Goal: Task Accomplishment & Management: Complete application form

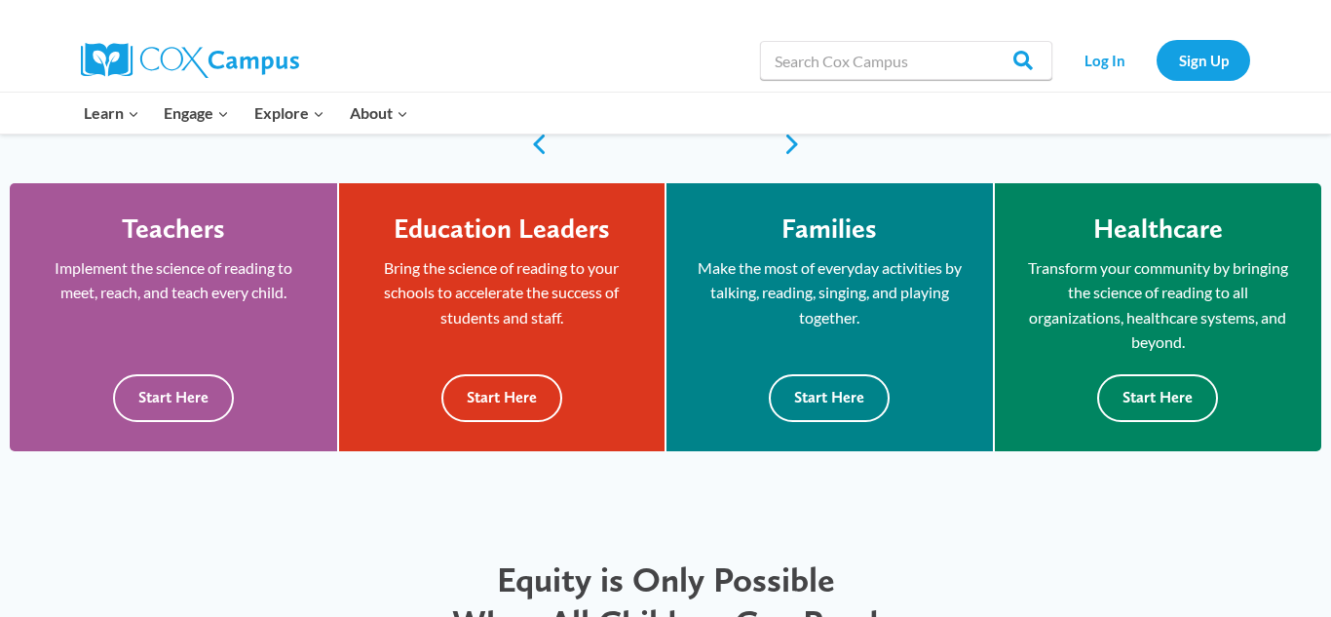
scroll to position [546, 0]
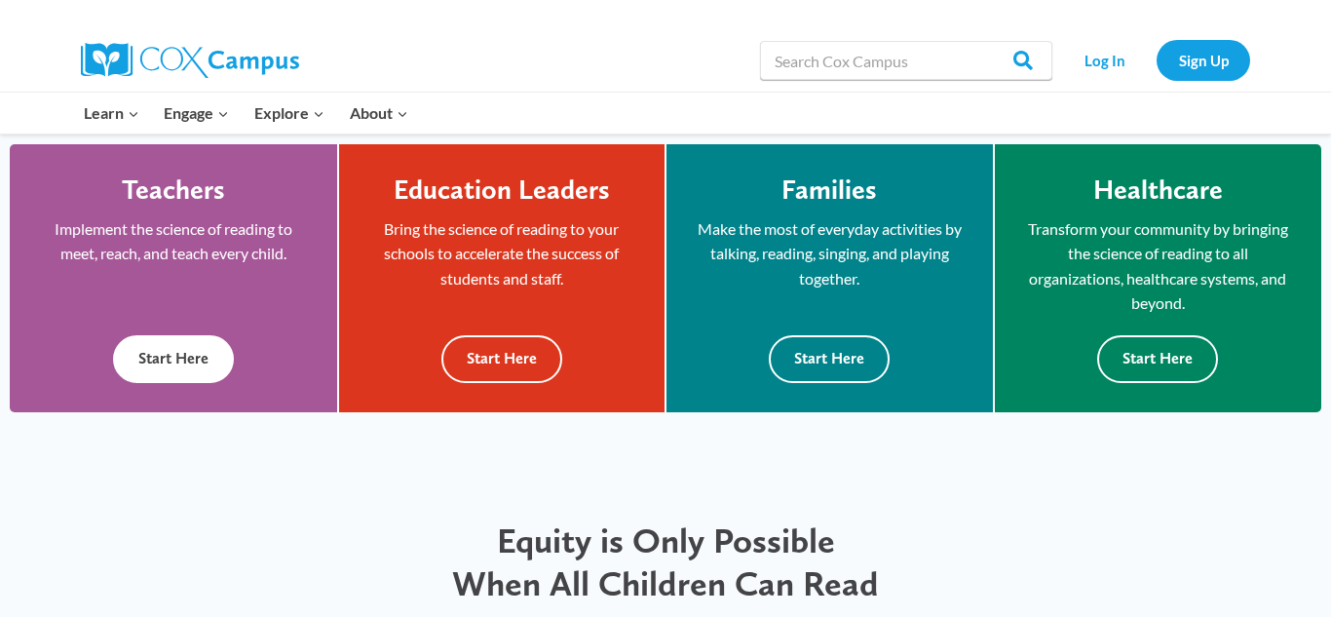
click at [154, 355] on button "Start Here" at bounding box center [173, 359] width 121 height 48
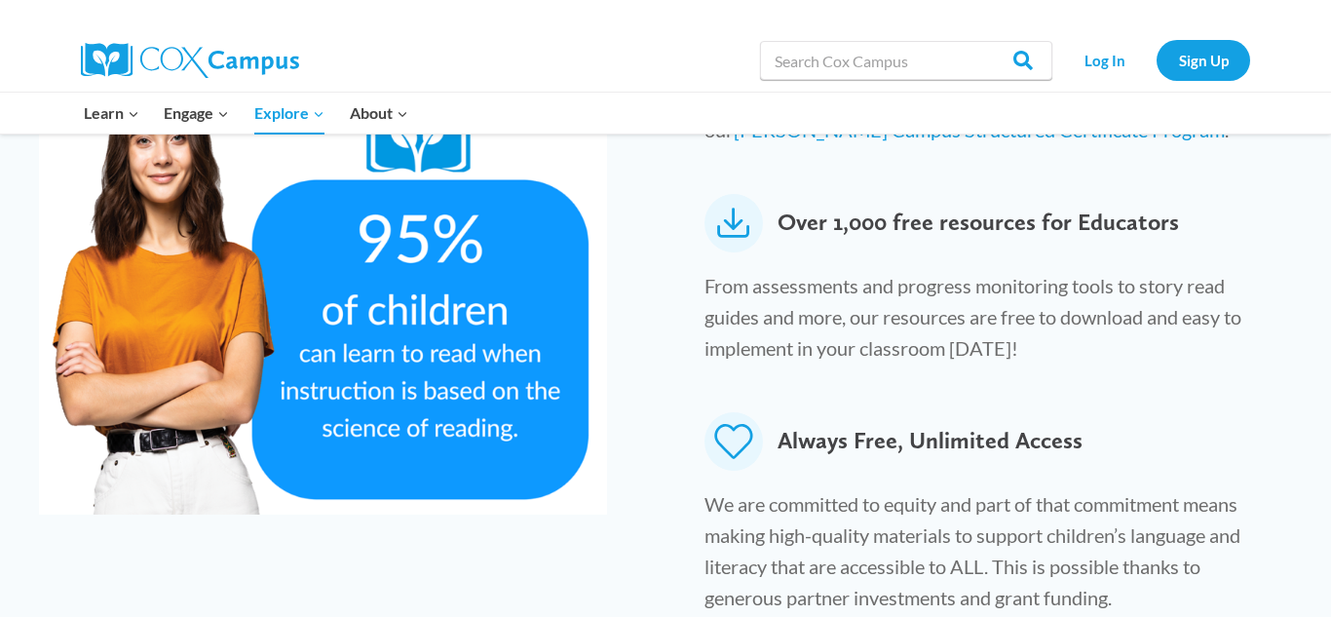
scroll to position [1169, 0]
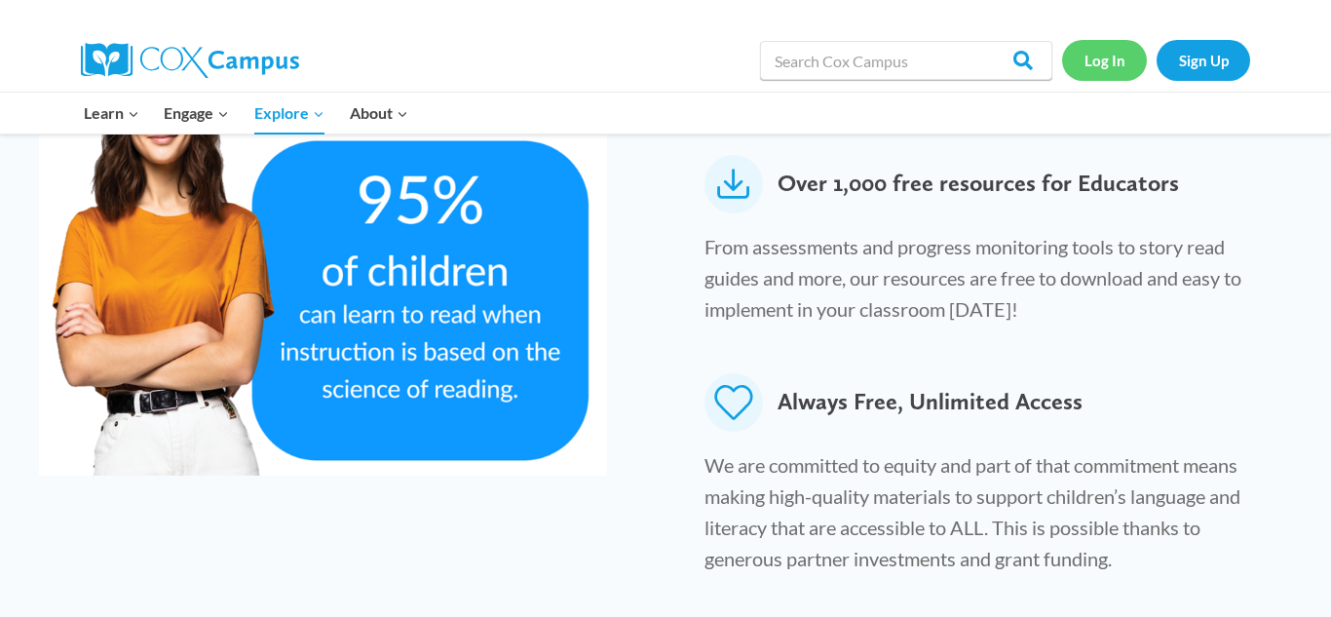
click at [1120, 54] on link "Log In" at bounding box center [1104, 60] width 85 height 40
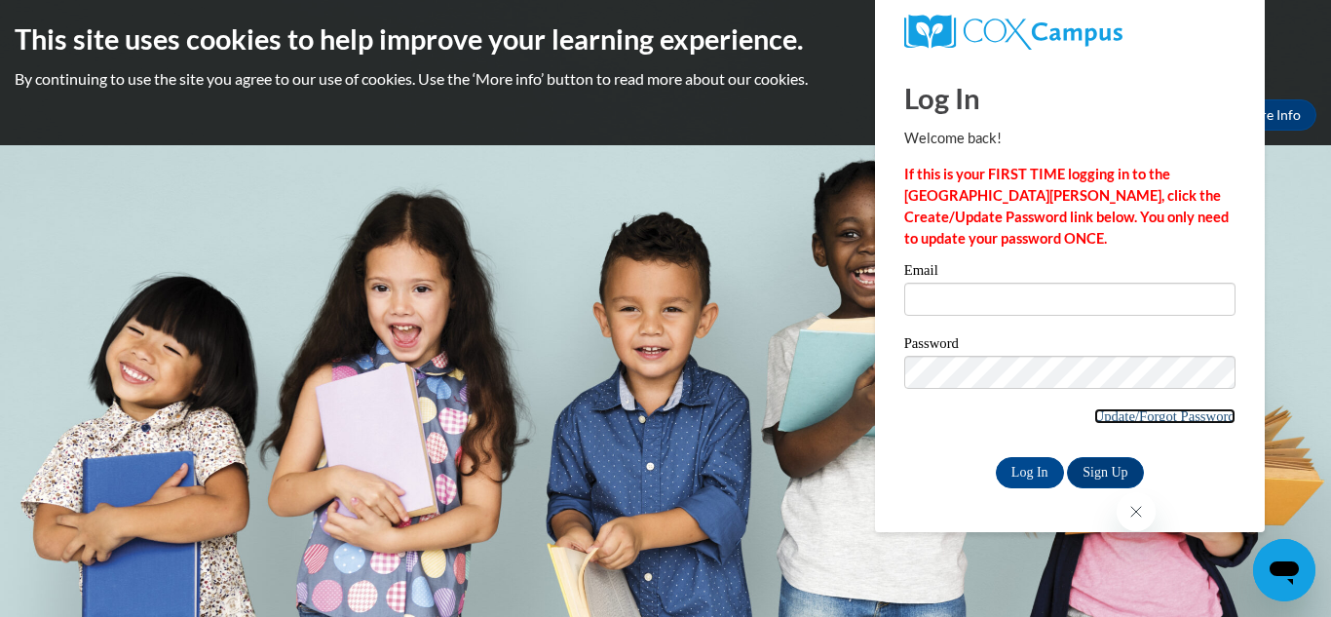
click at [1169, 415] on link "Update/Forgot Password" at bounding box center [1164, 416] width 141 height 16
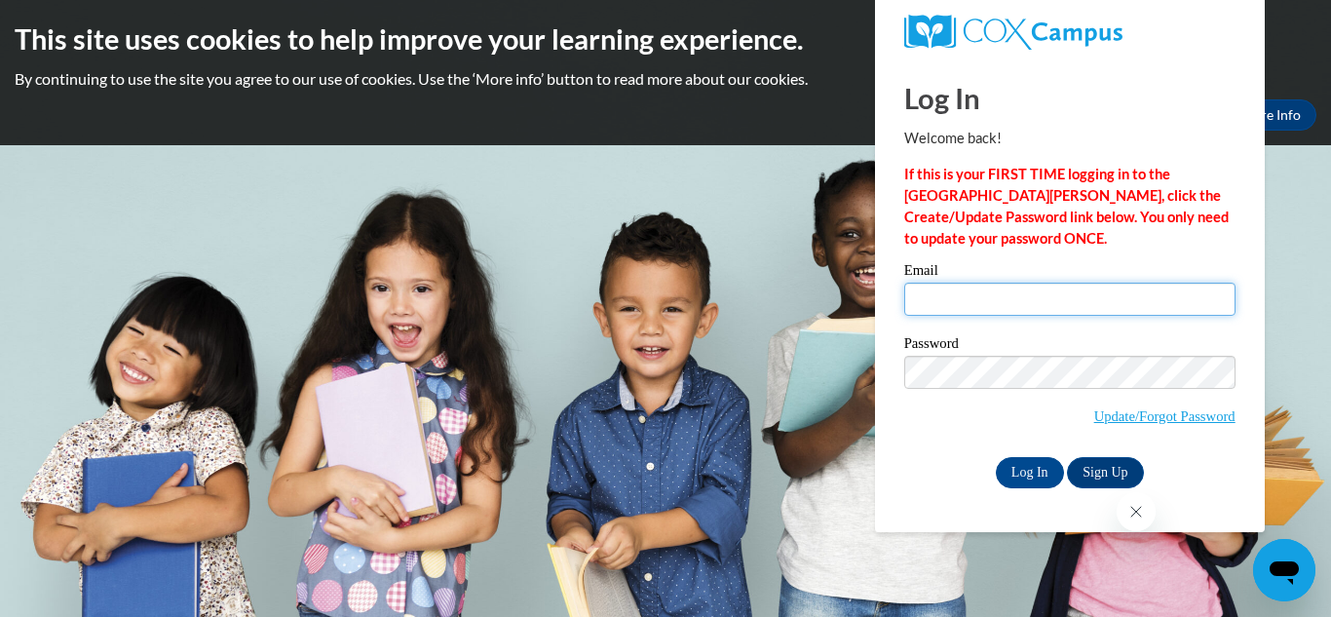
click at [943, 299] on input "Email" at bounding box center [1069, 299] width 331 height 33
type input "[EMAIL_ADDRESS][DOMAIN_NAME]"
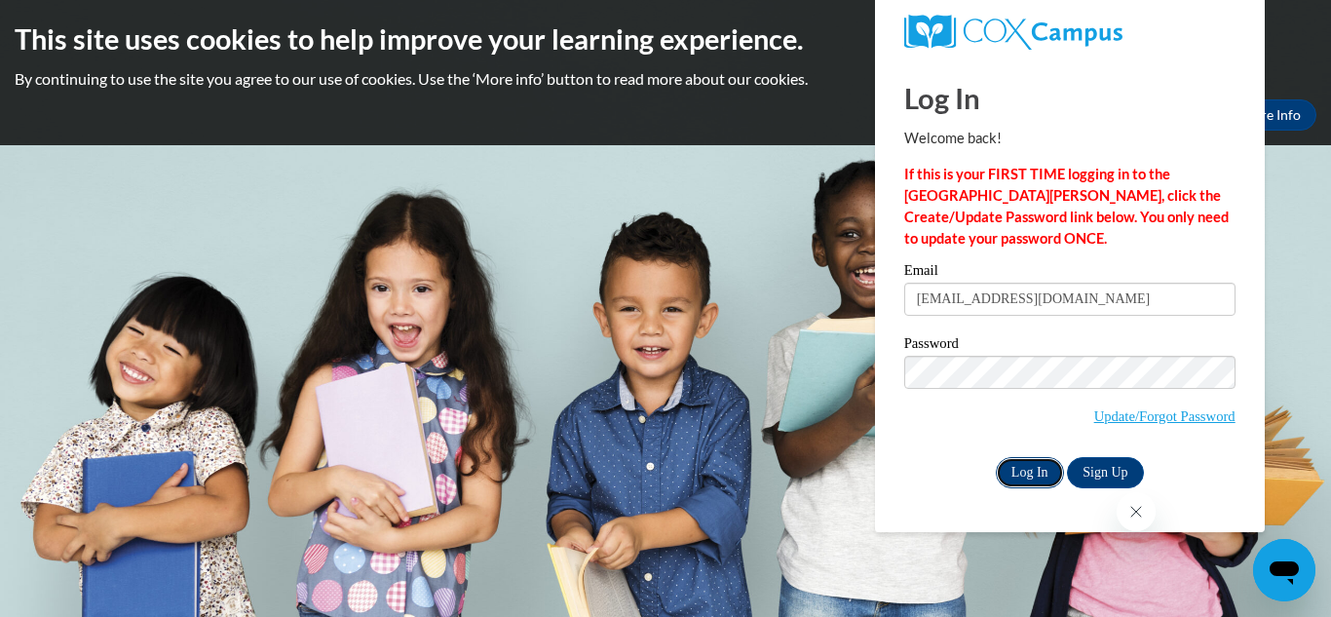
click at [1044, 469] on input "Log In" at bounding box center [1030, 472] width 68 height 31
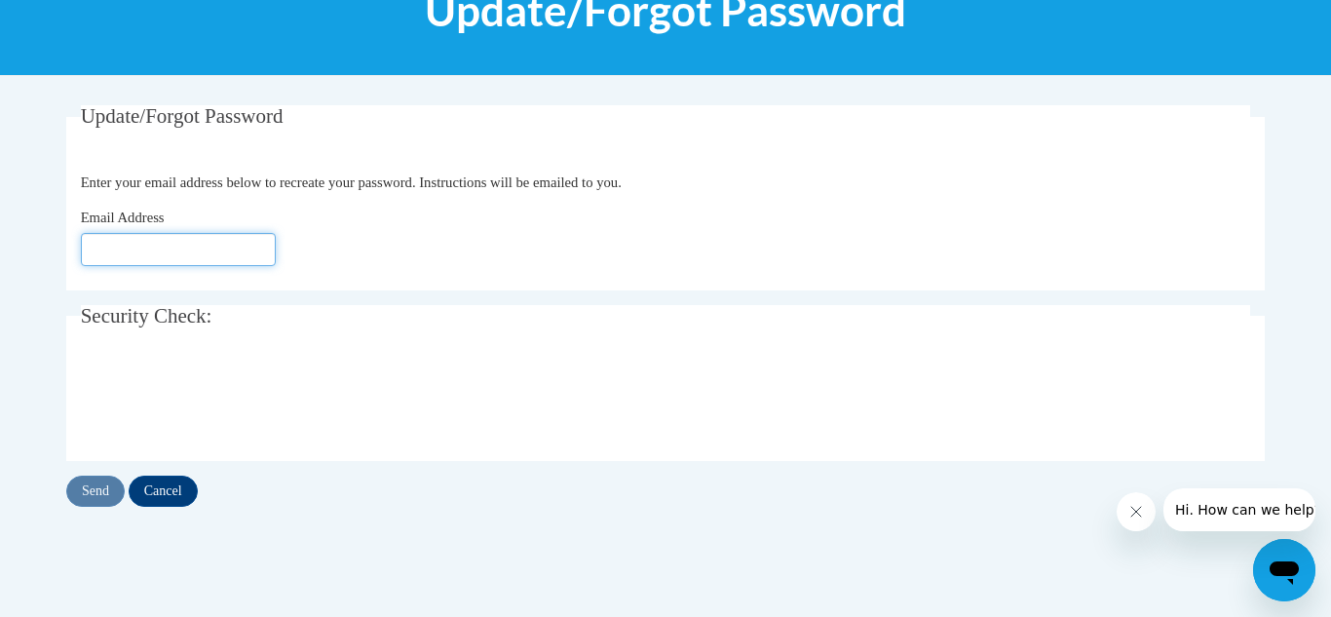
click at [177, 252] on input "Email Address" at bounding box center [178, 249] width 195 height 33
type input "[EMAIL_ADDRESS][DOMAIN_NAME]"
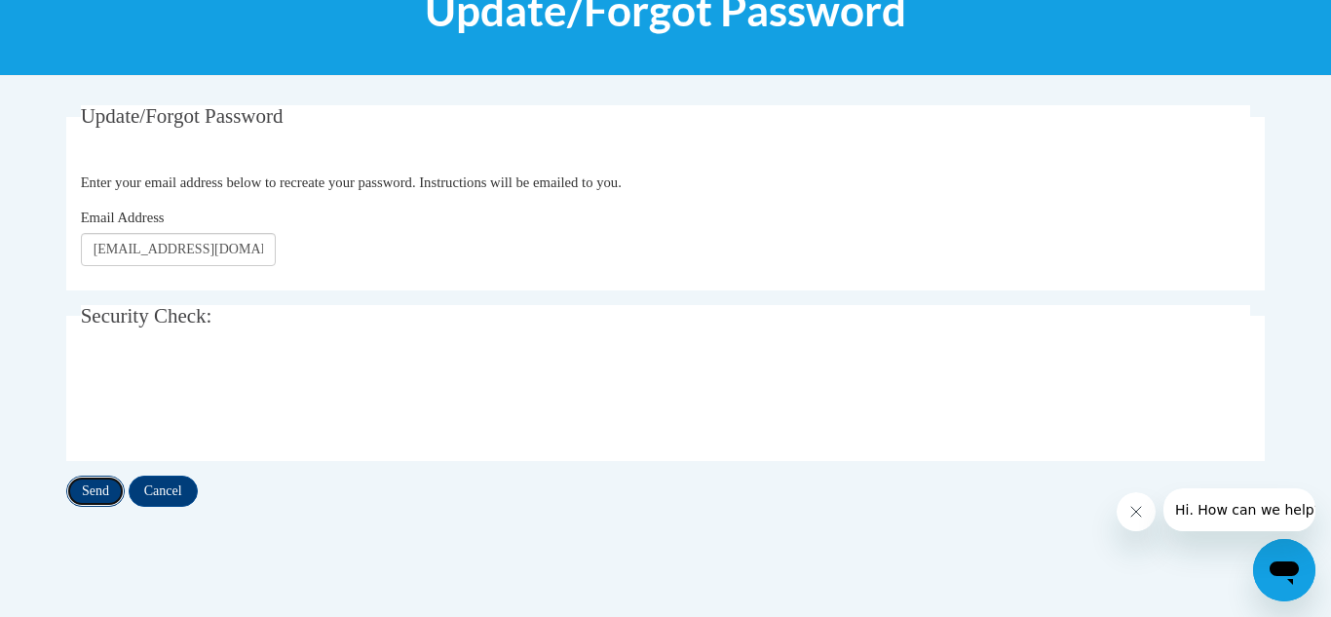
click at [86, 495] on input "Send" at bounding box center [95, 490] width 58 height 31
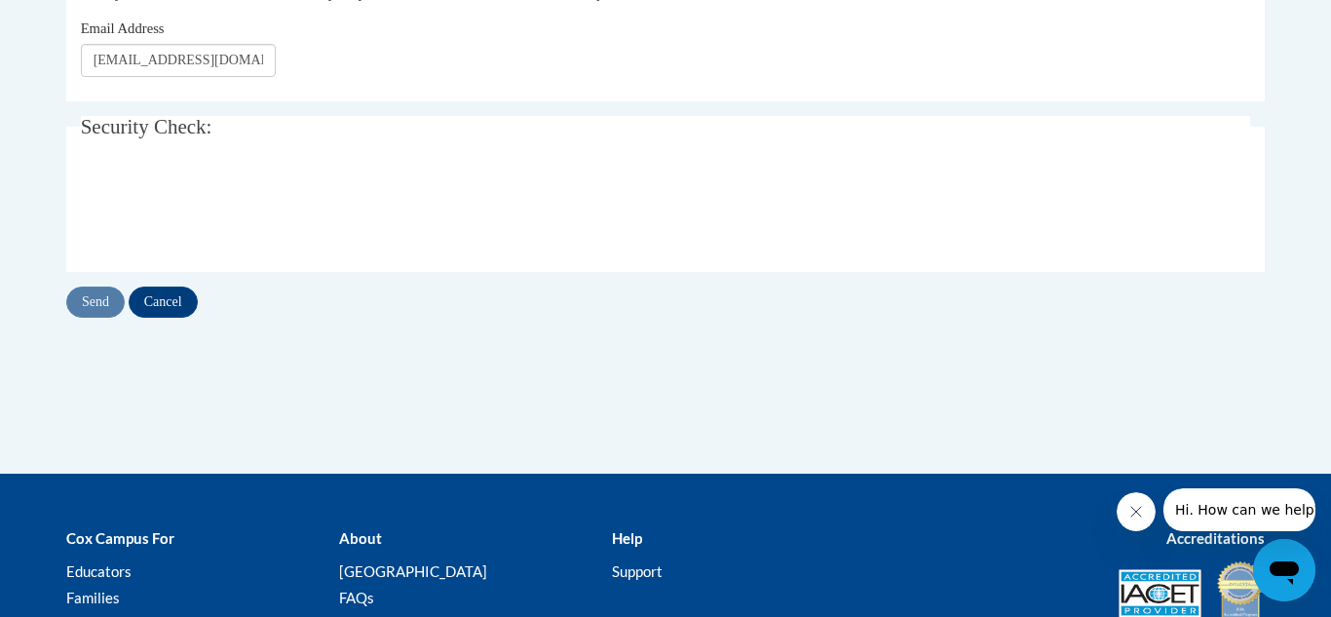
scroll to position [285, 0]
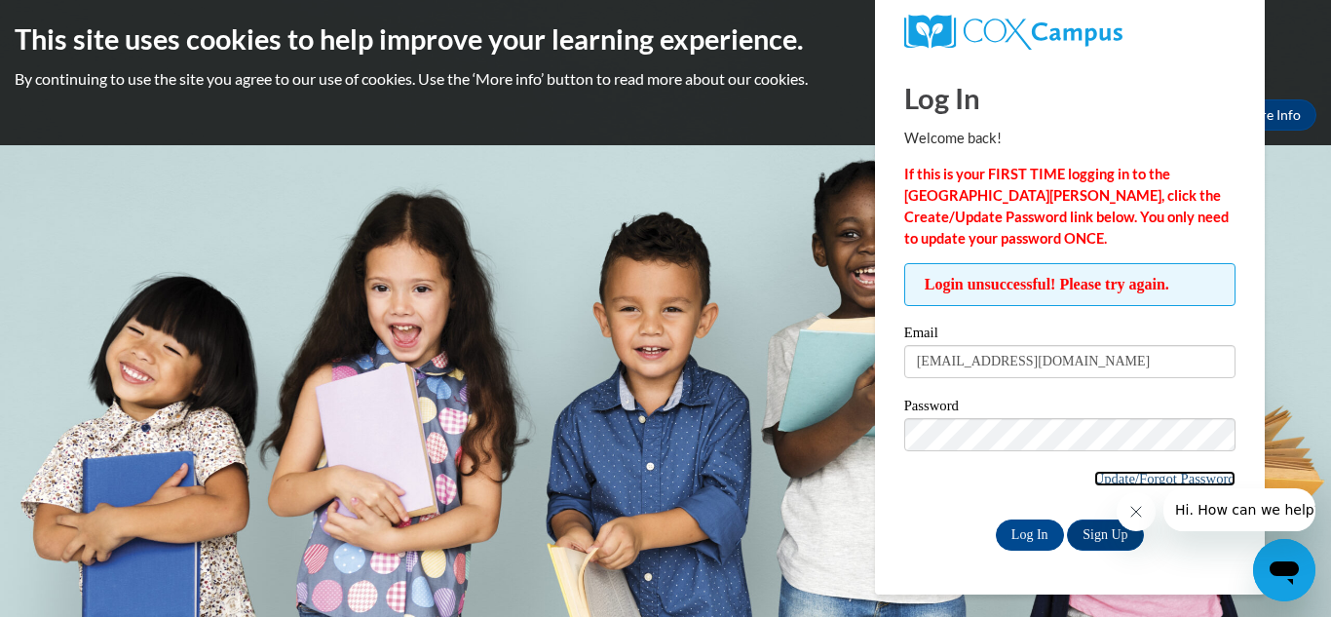
click at [1120, 472] on link "Update/Forgot Password" at bounding box center [1164, 479] width 141 height 16
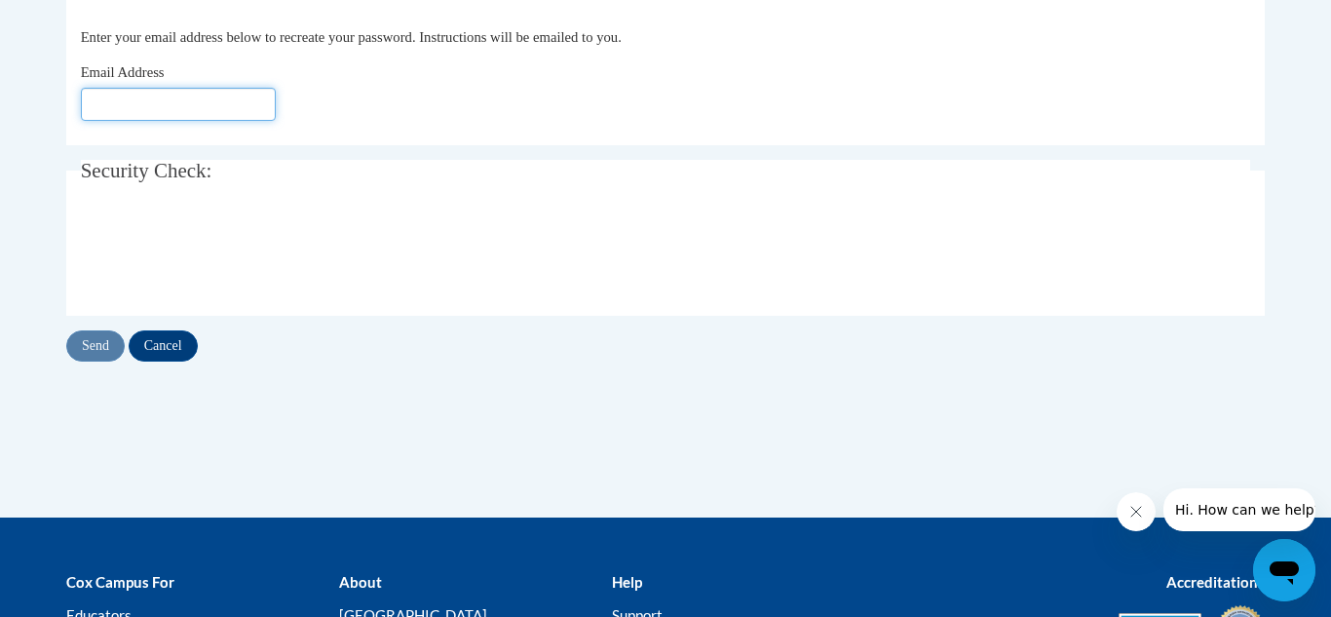
click at [119, 107] on input "Email Address" at bounding box center [178, 104] width 195 height 33
type input "marycaraway222@gmail.com"
click at [97, 352] on input "Send" at bounding box center [95, 345] width 58 height 31
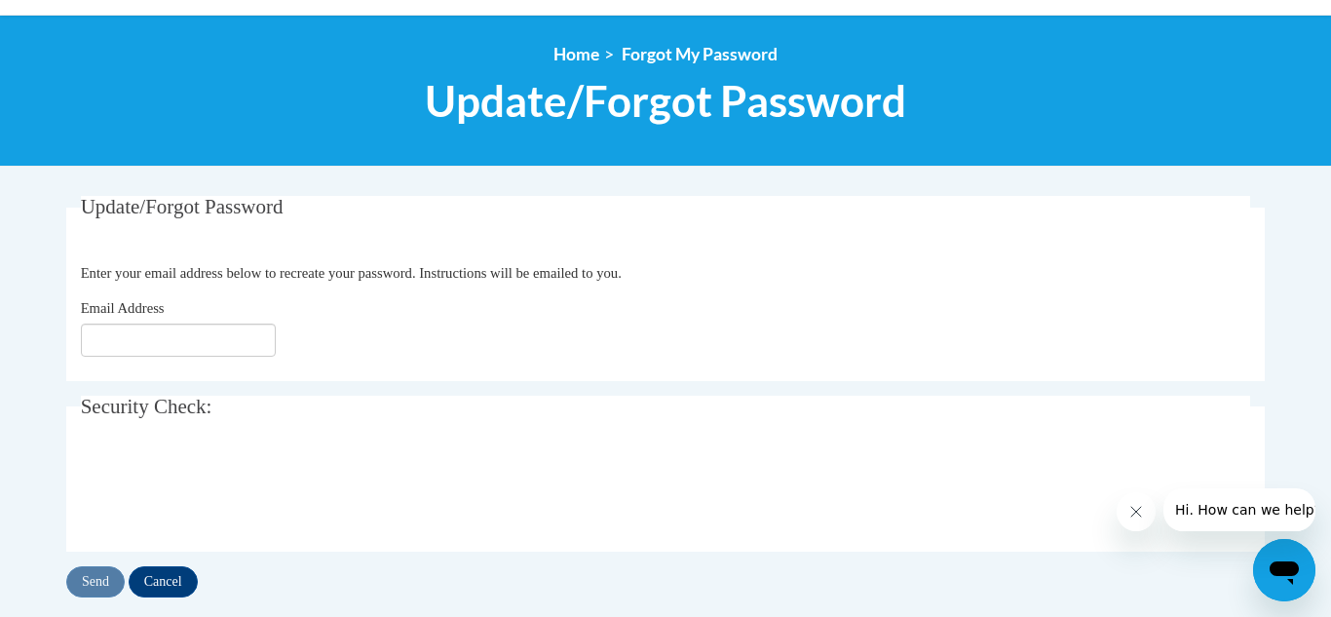
scroll to position [234, 0]
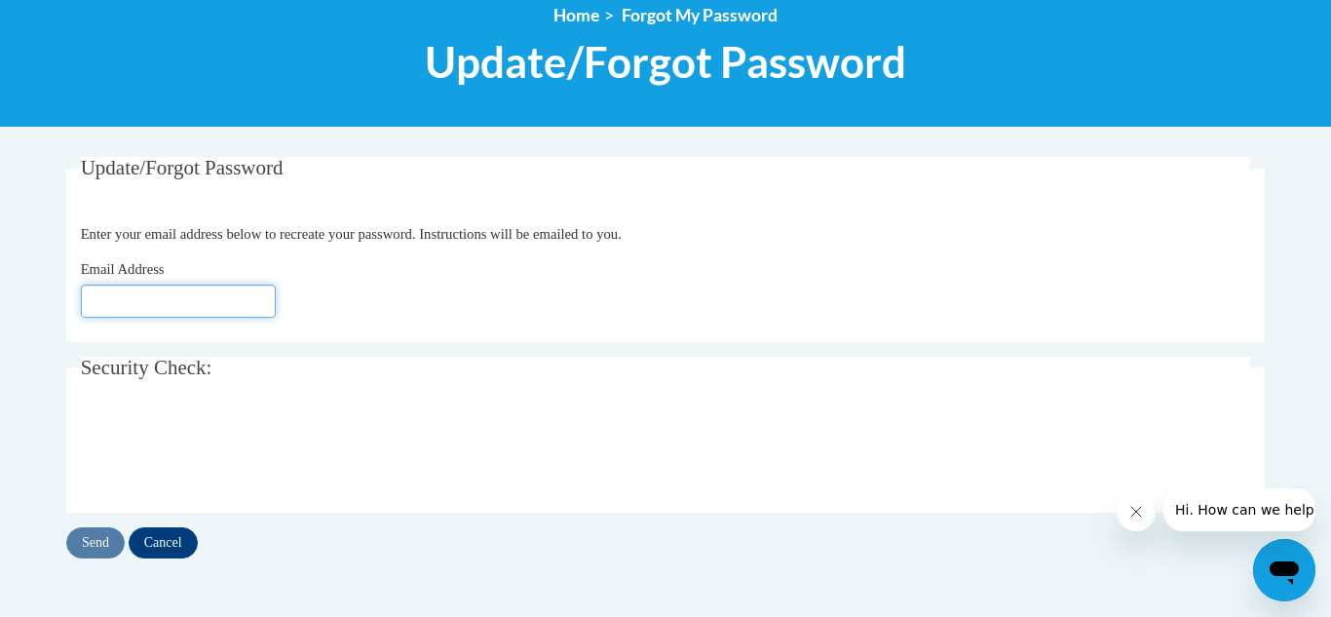
click at [121, 302] on input "Email Address" at bounding box center [178, 300] width 195 height 33
type input "[EMAIL_ADDRESS][DOMAIN_NAME]"
click at [86, 538] on input "Send" at bounding box center [95, 542] width 58 height 31
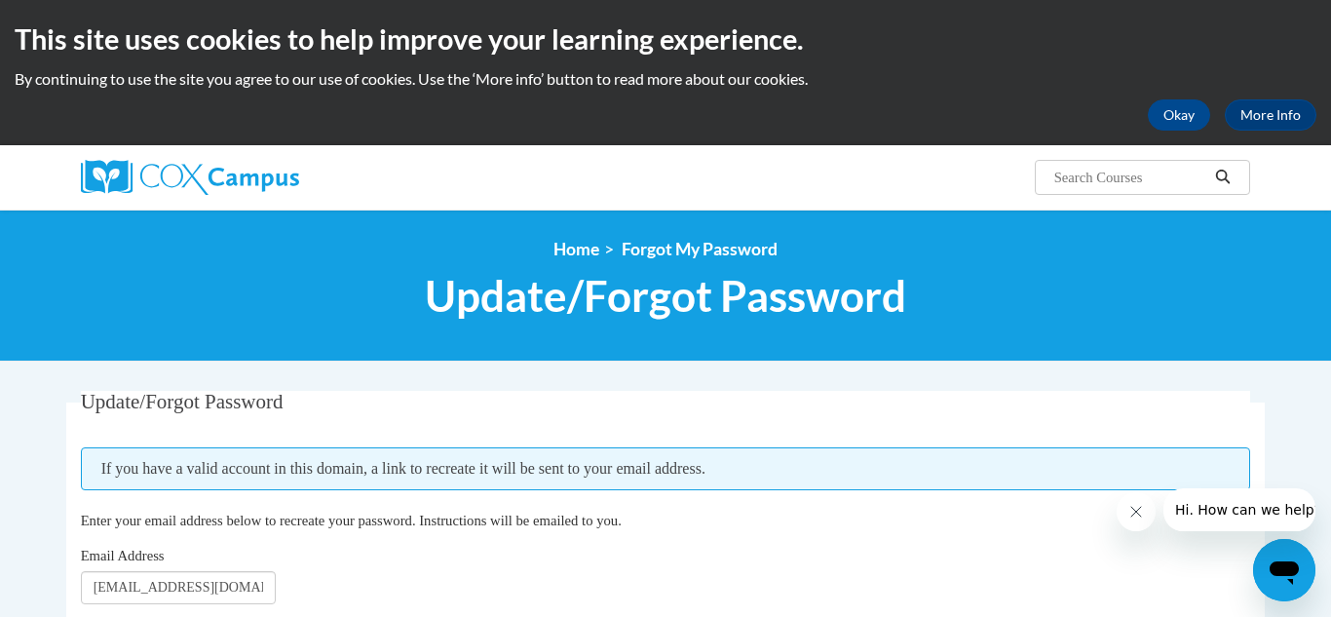
click at [1209, 411] on legend "Update/Forgot Password" at bounding box center [666, 402] width 1170 height 22
click at [278, 174] on img at bounding box center [190, 177] width 218 height 35
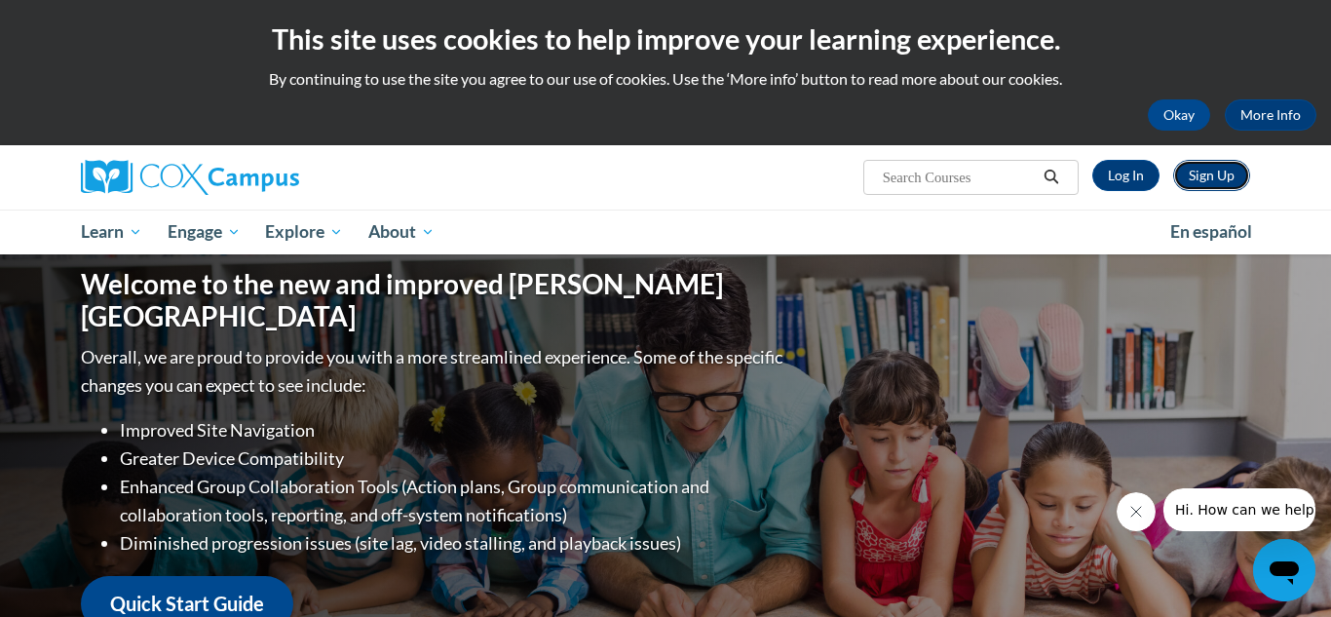
click at [1196, 179] on link "Sign Up" at bounding box center [1211, 175] width 77 height 31
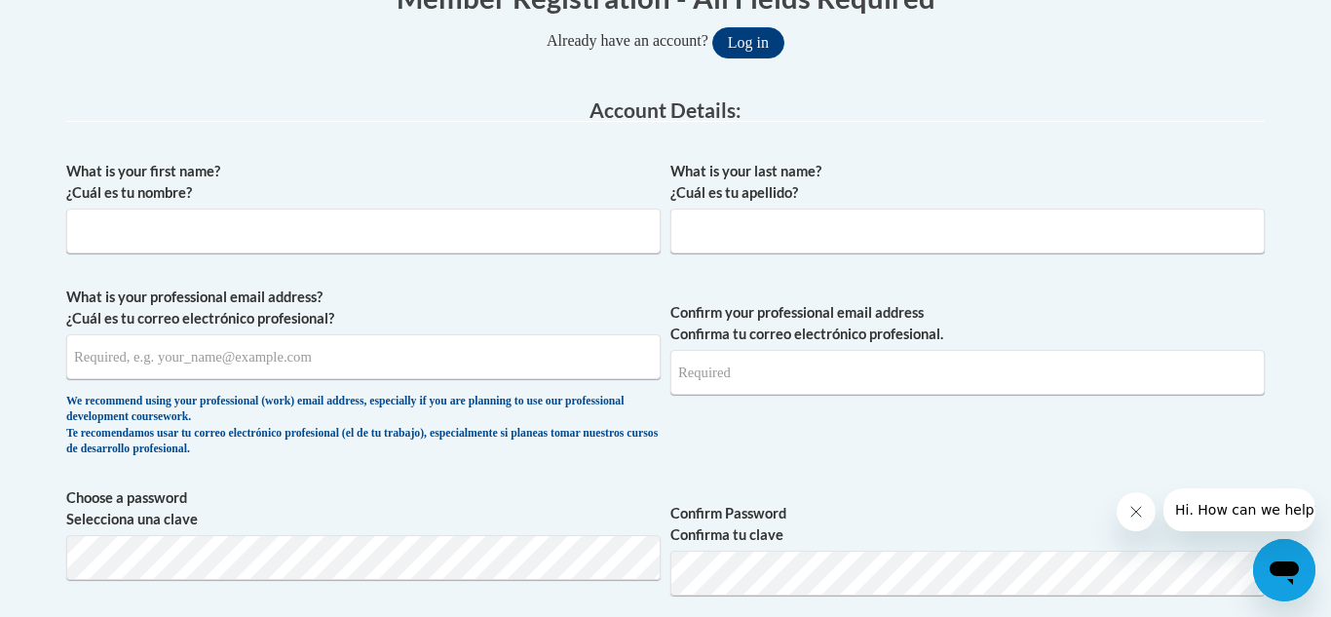
scroll to position [438, 0]
click at [207, 233] on input "What is your first name? ¿Cuál es tu nombre?" at bounding box center [363, 229] width 594 height 45
type input "[PERSON_NAME]"
type input "Caraway"
type input "marycaraway222@gmail.com"
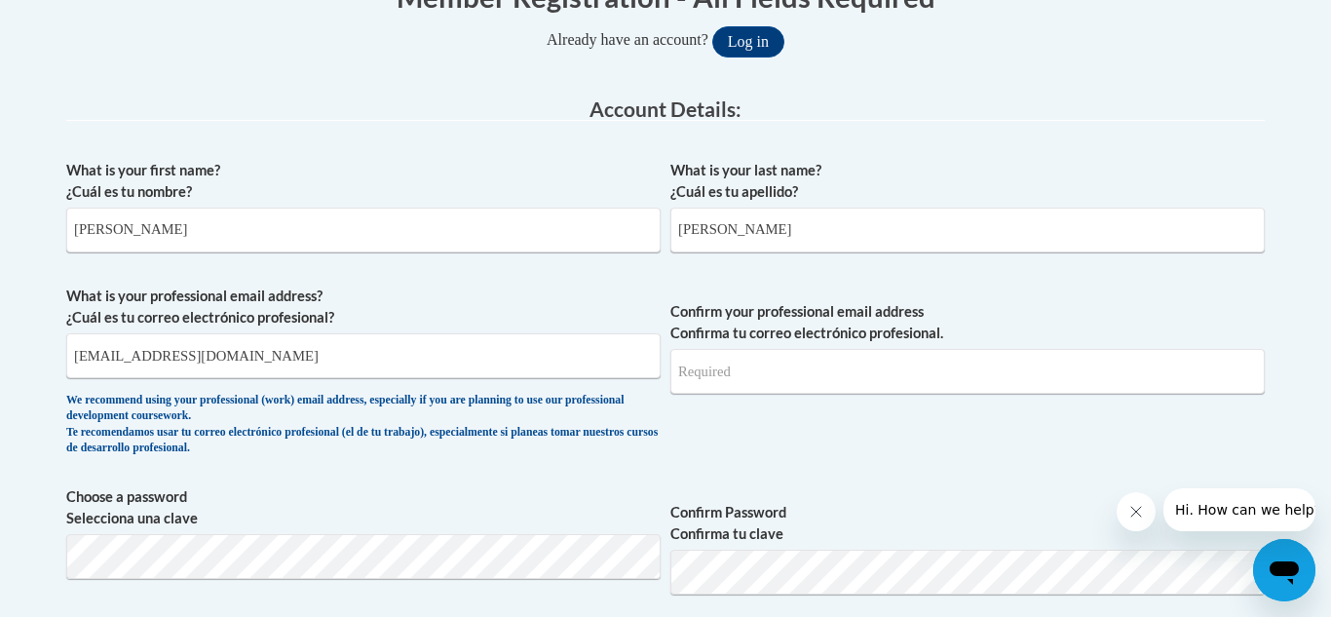
type input "marycaraway222@gmail.com"
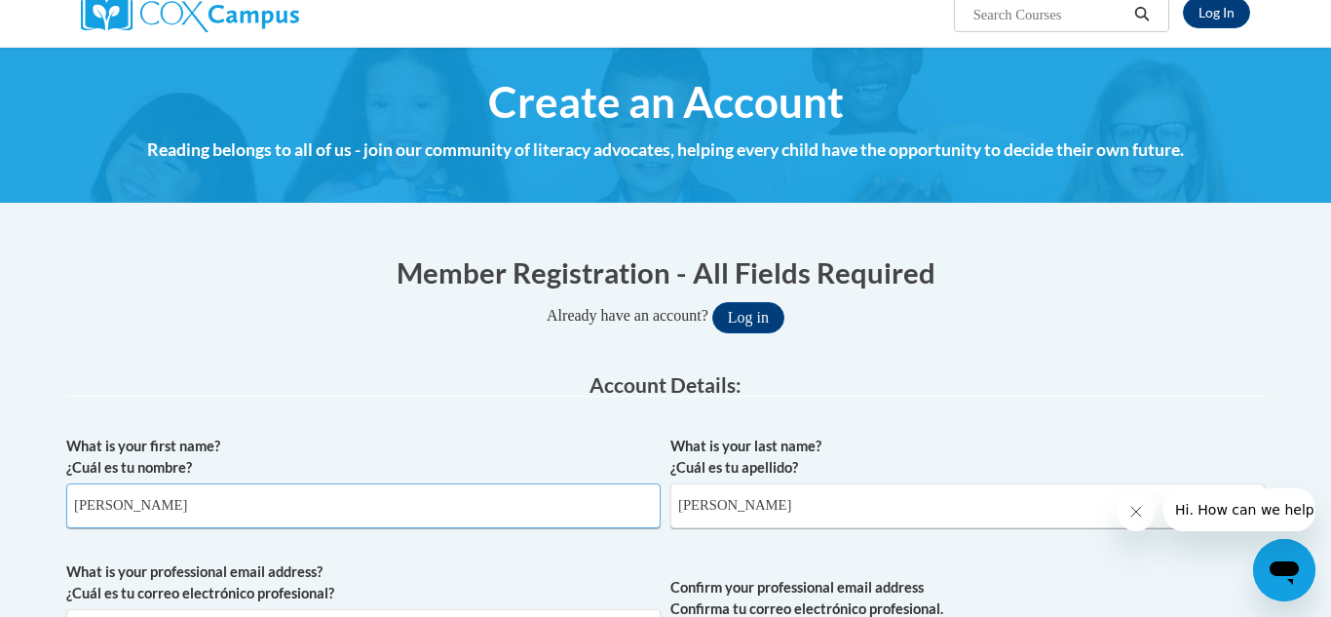
scroll to position [121, 0]
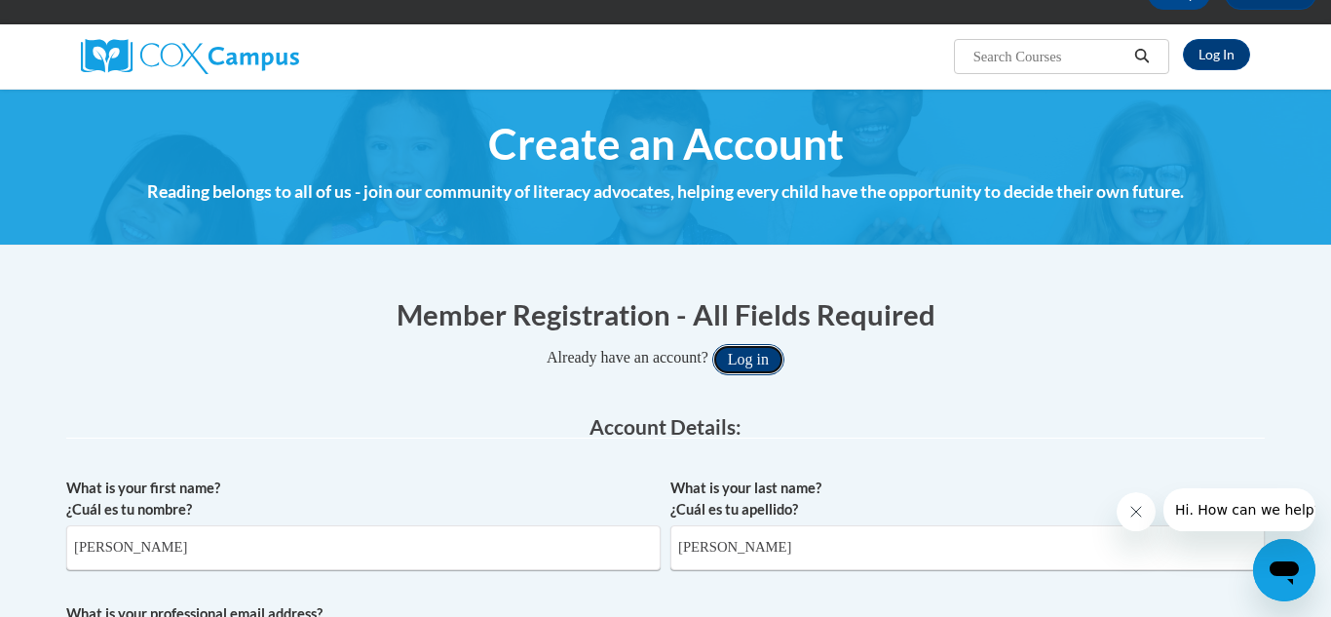
click at [771, 359] on button "Log in" at bounding box center [748, 359] width 72 height 31
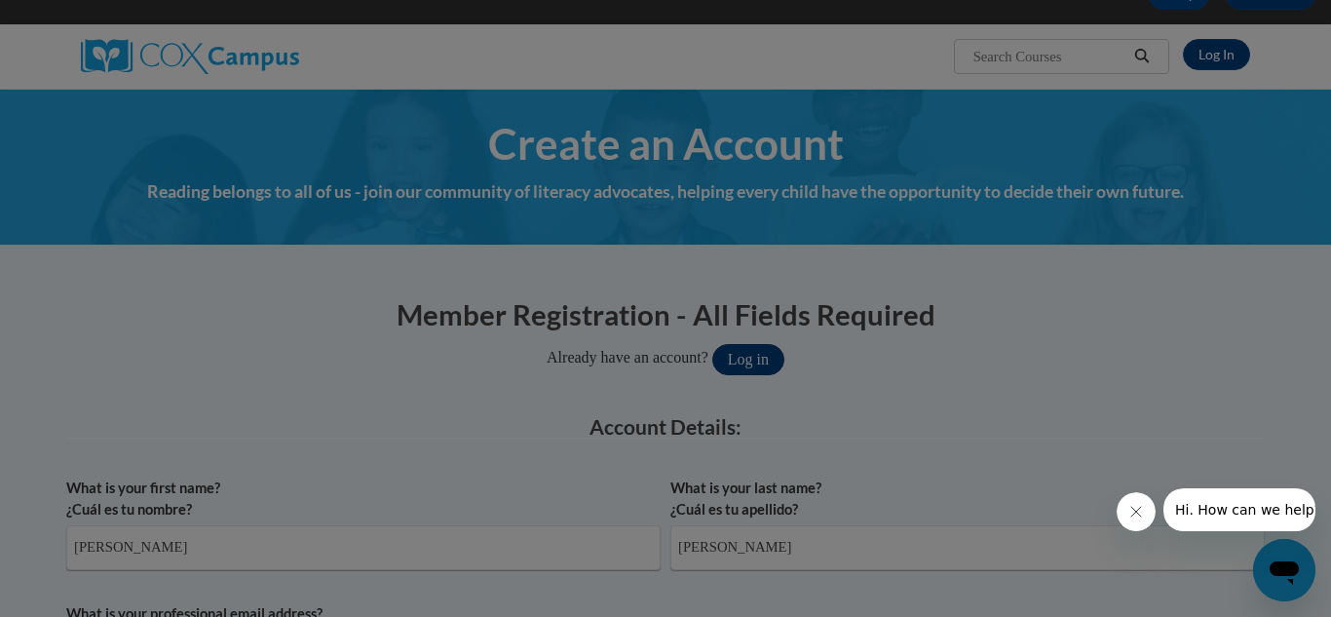
scroll to position [484, 0]
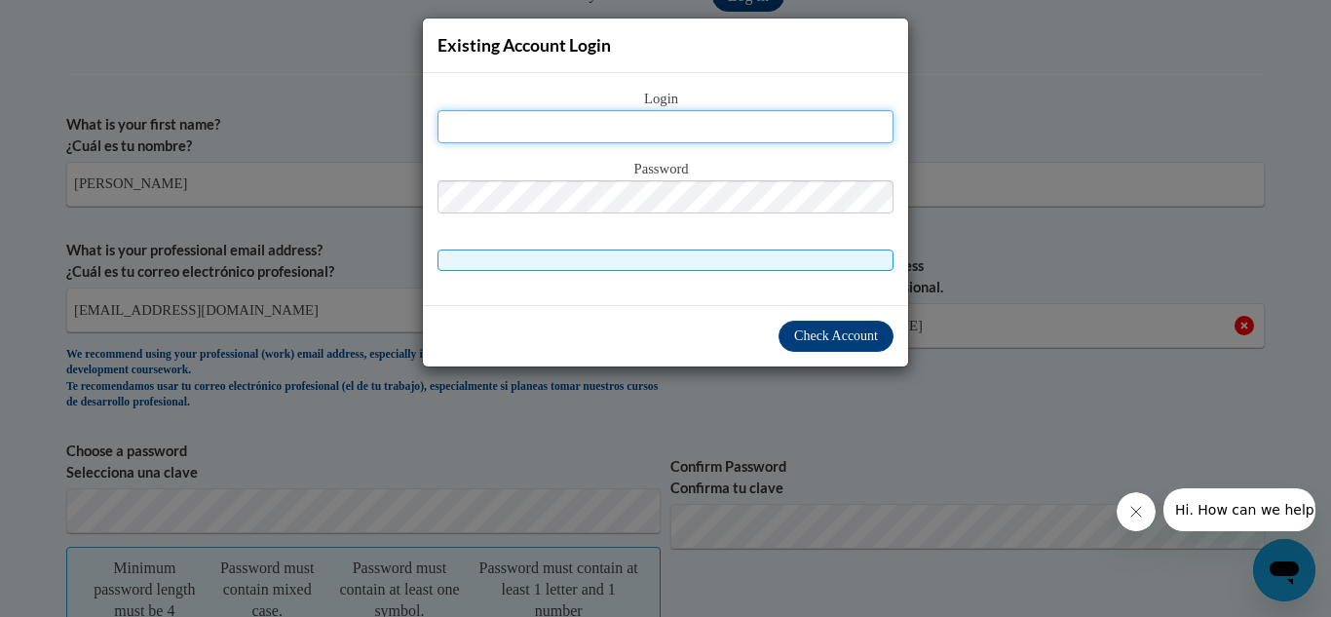
click at [687, 130] on input "text" at bounding box center [665, 126] width 456 height 33
type input "[EMAIL_ADDRESS][DOMAIN_NAME]"
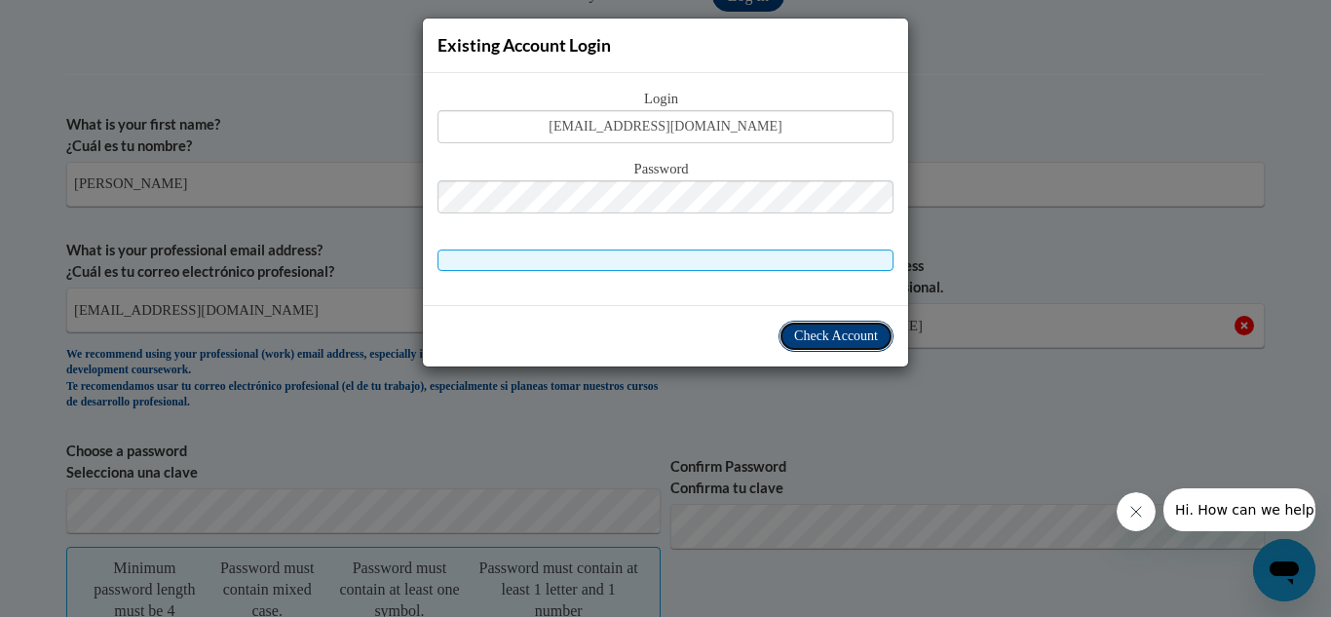
click at [816, 332] on span "Check Account" at bounding box center [836, 335] width 84 height 15
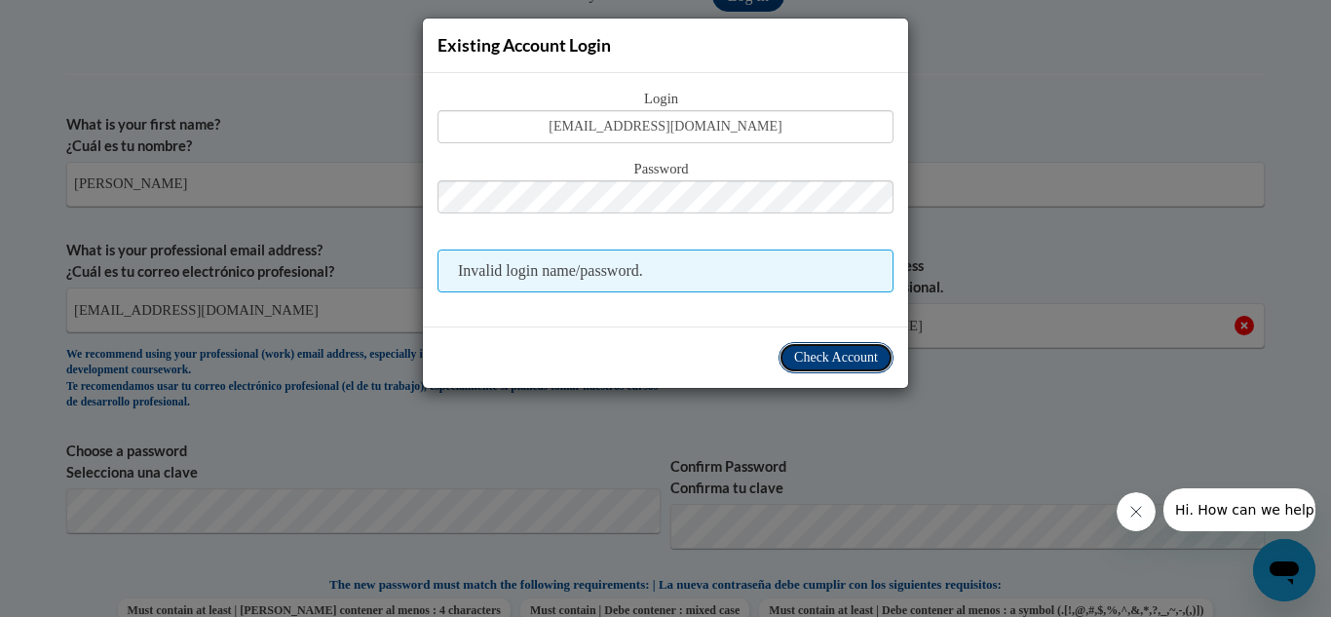
click at [863, 355] on span "Check Account" at bounding box center [836, 357] width 84 height 15
click at [1140, 90] on div "Existing Account Login Login marycaraway222@gmail.com Password Invalid login na…" at bounding box center [665, 308] width 1331 height 617
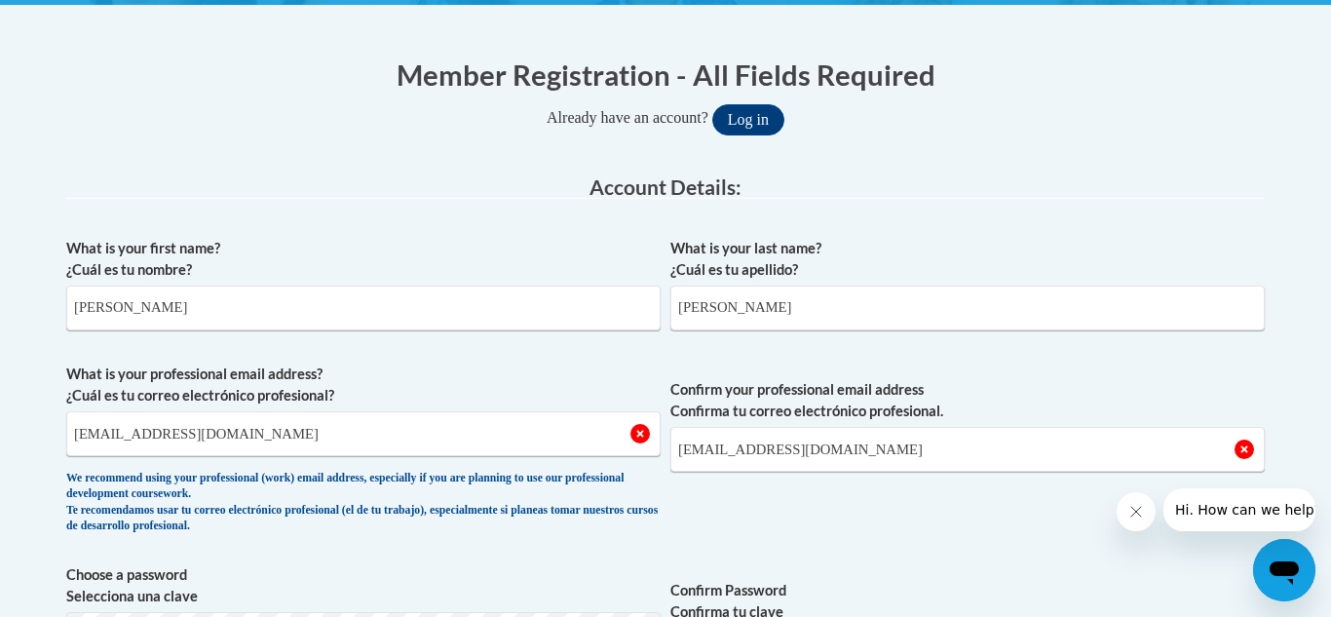
scroll to position [41, 0]
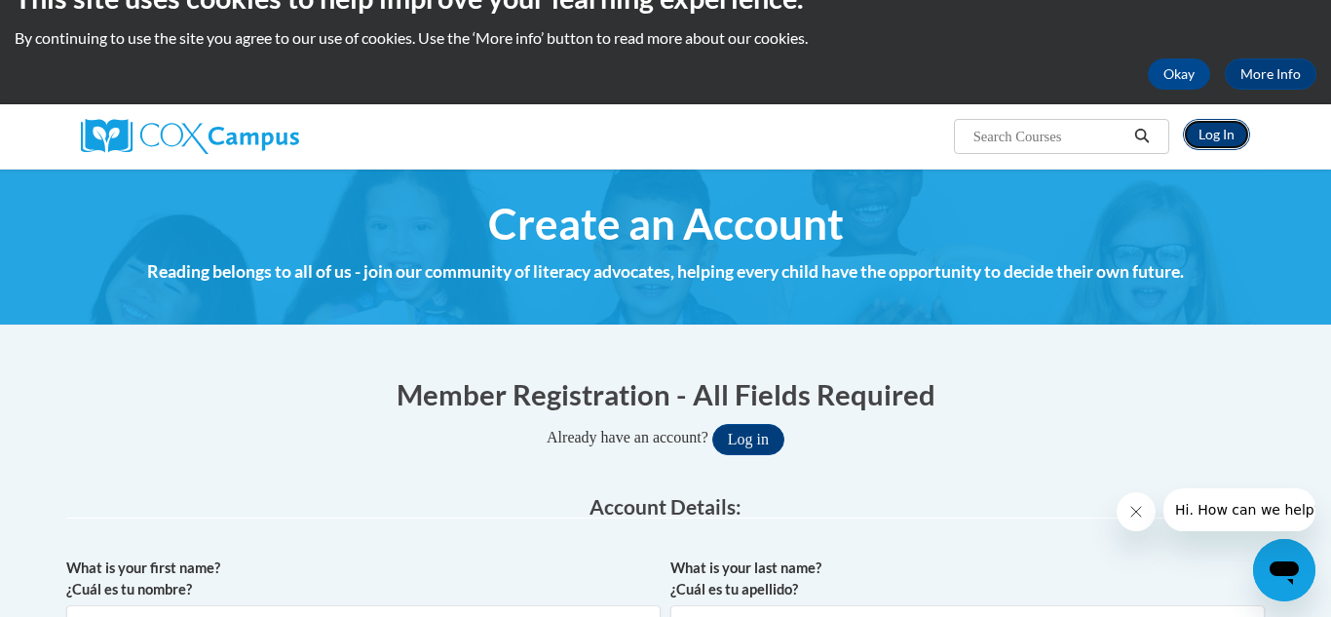
click at [1215, 132] on link "Log In" at bounding box center [1216, 134] width 67 height 31
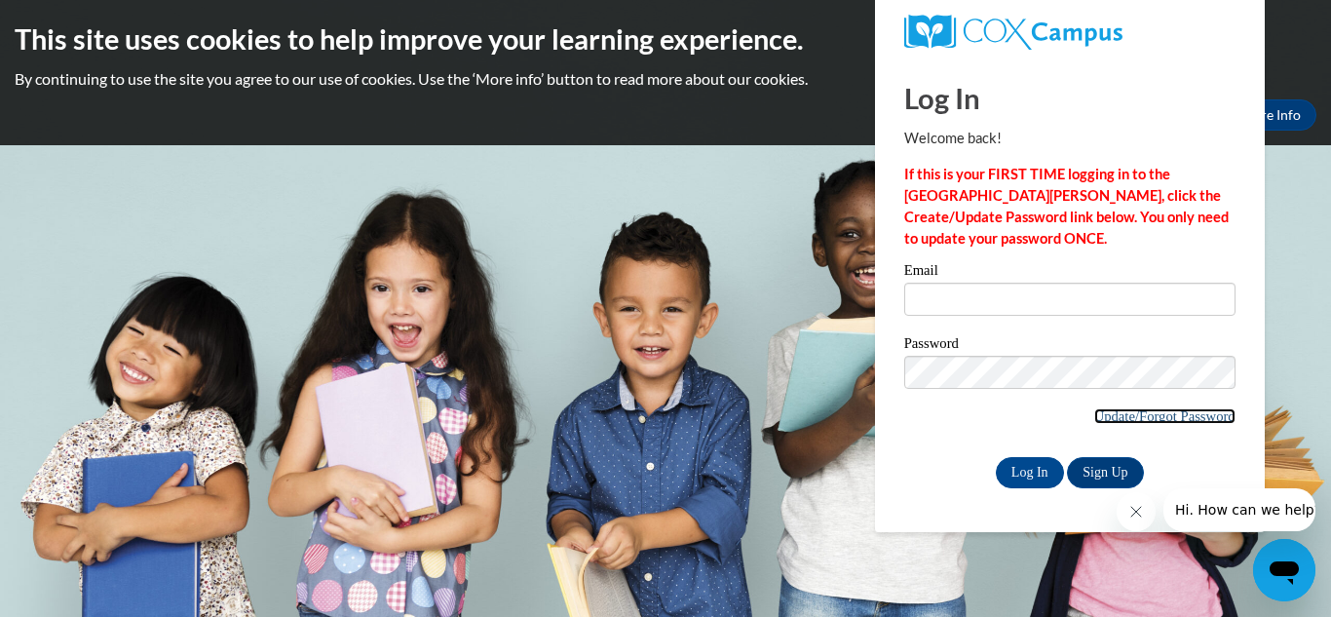
click at [1157, 419] on link "Update/Forgot Password" at bounding box center [1164, 416] width 141 height 16
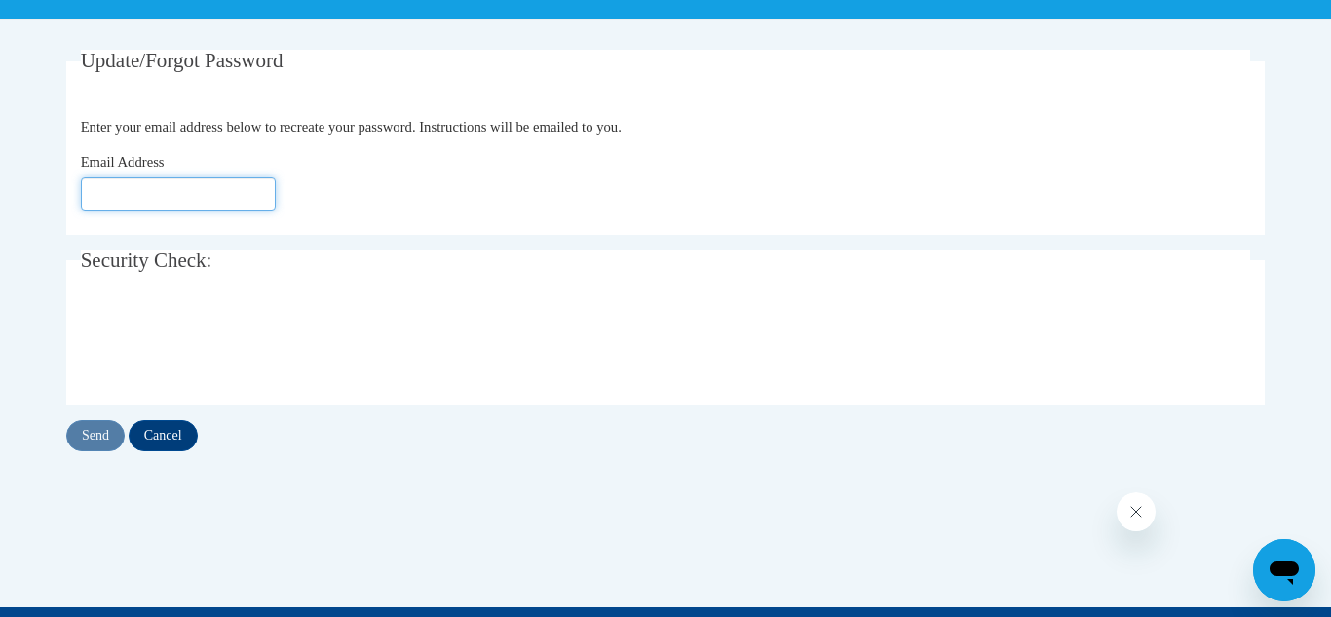
click at [184, 186] on input "Email Address" at bounding box center [178, 193] width 195 height 33
type input "[EMAIL_ADDRESS][DOMAIN_NAME]"
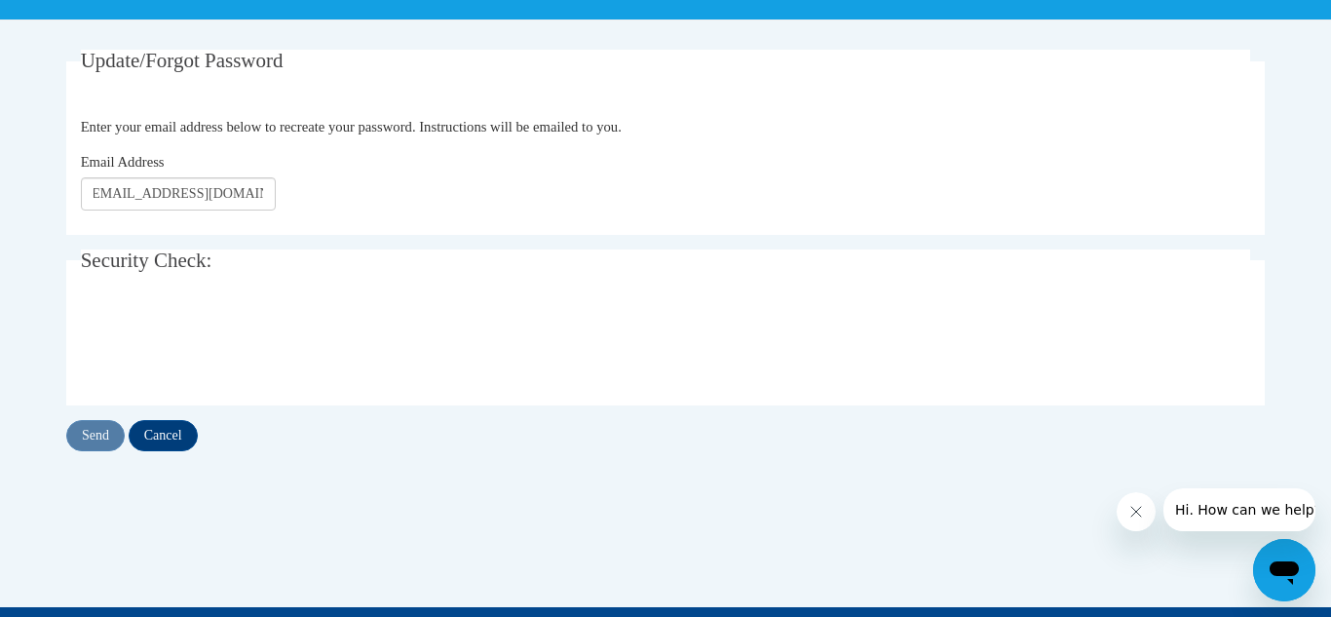
scroll to position [0, 0]
click at [94, 428] on input "Send" at bounding box center [95, 435] width 58 height 31
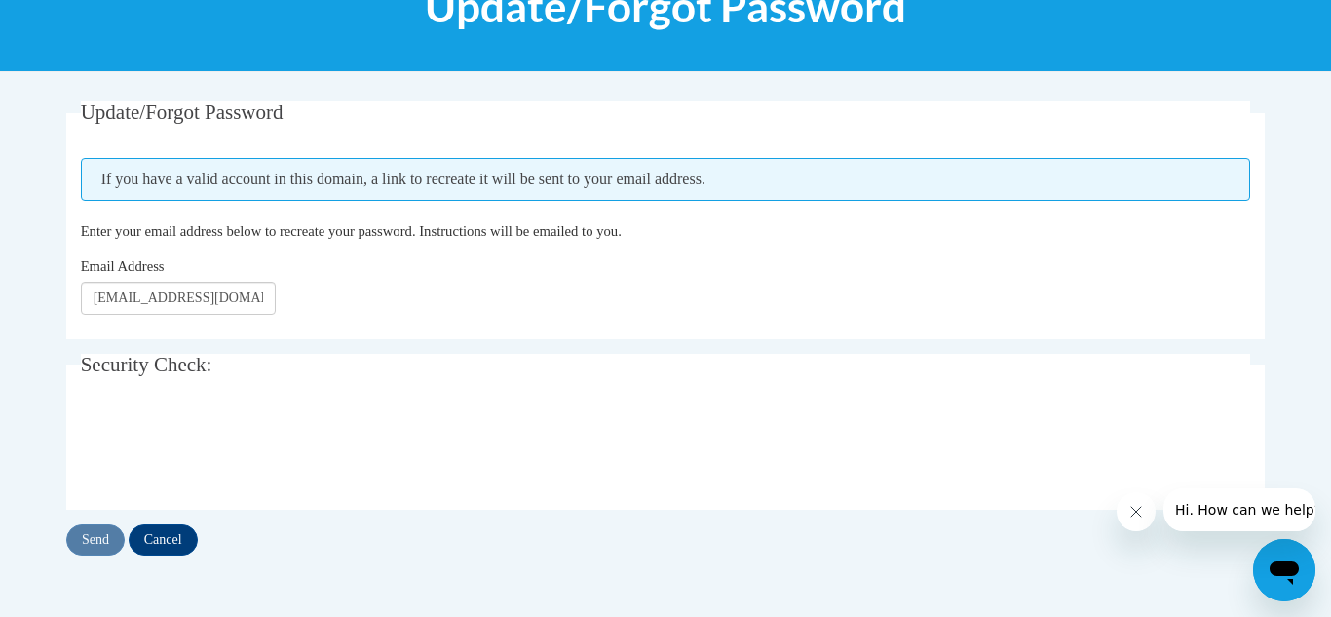
scroll to position [324, 0]
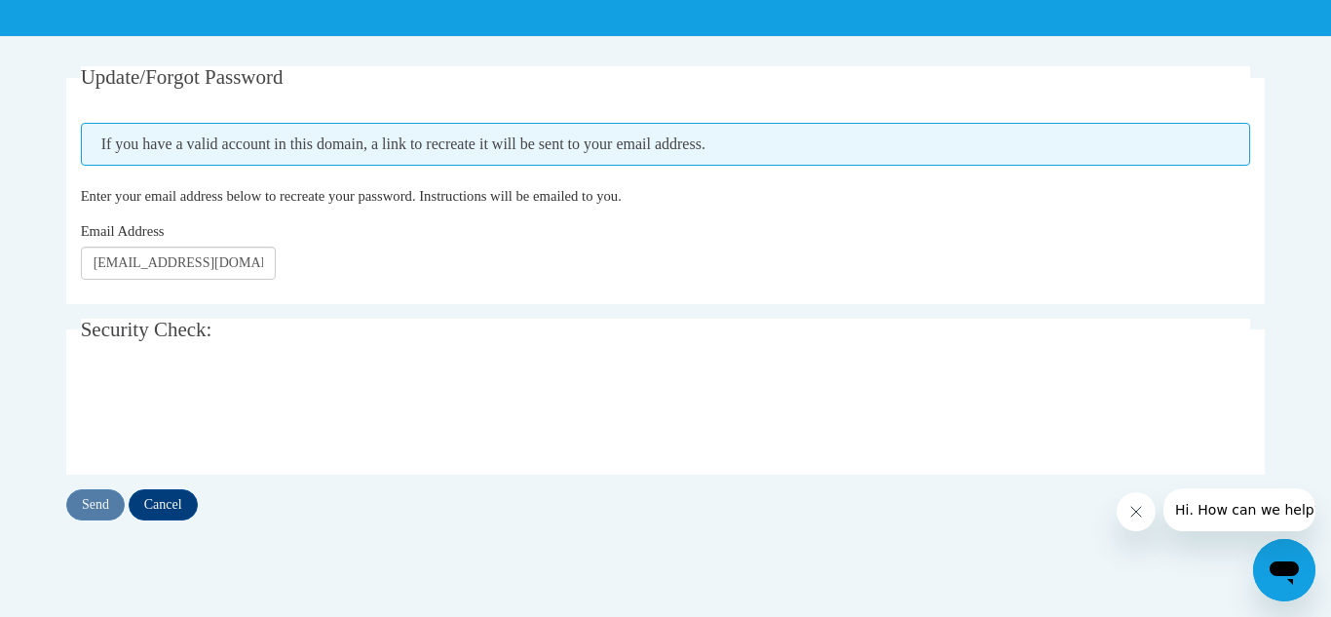
click at [1098, 315] on div "Update/Forgot Password Please enter your email address If you have a valid acco…" at bounding box center [665, 293] width 1198 height 454
click at [99, 502] on input "Send" at bounding box center [95, 504] width 58 height 31
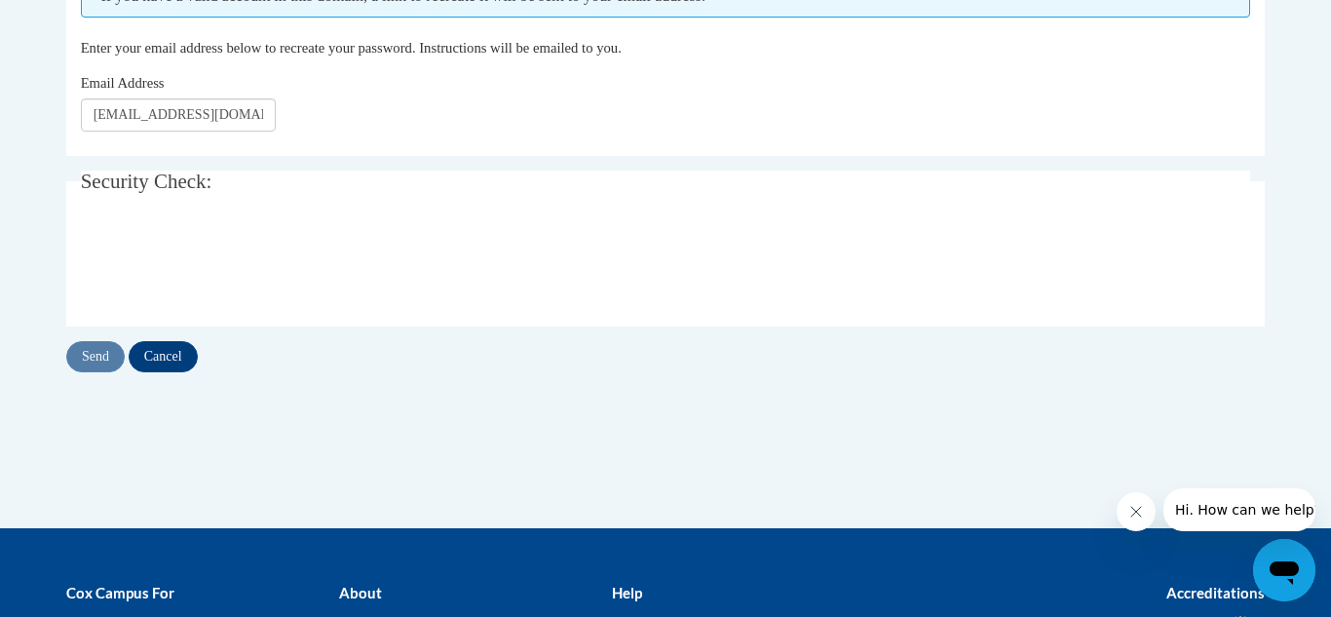
scroll to position [462, 0]
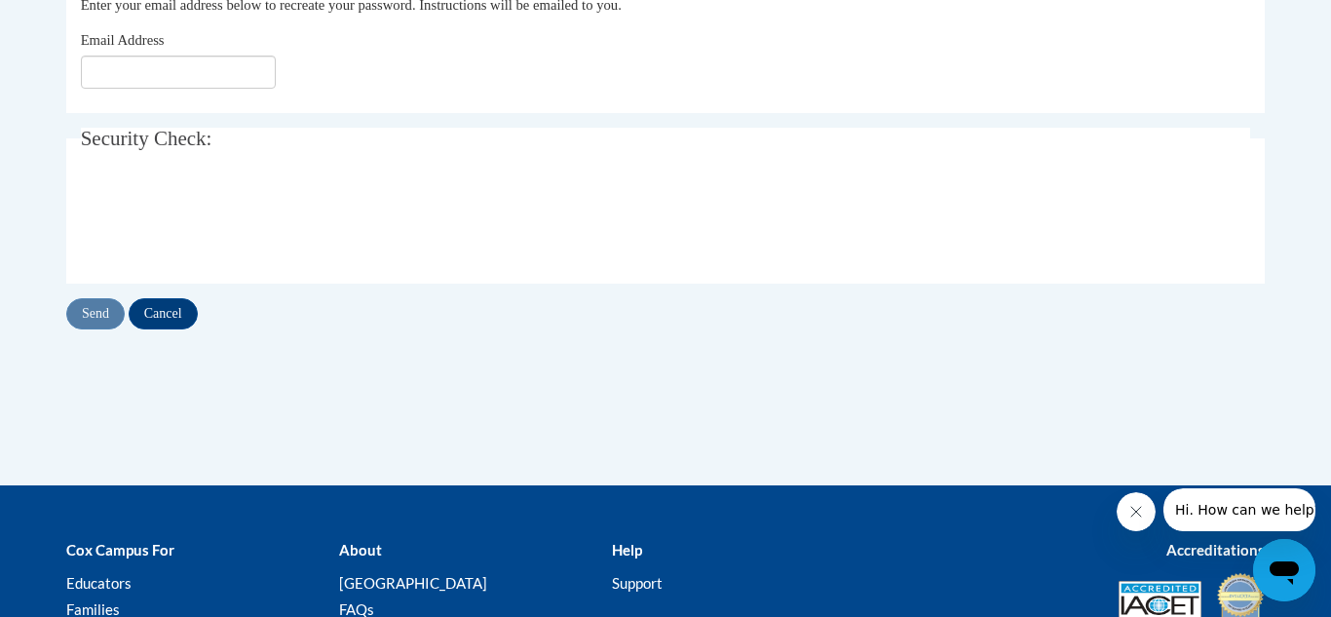
scroll to position [466, 0]
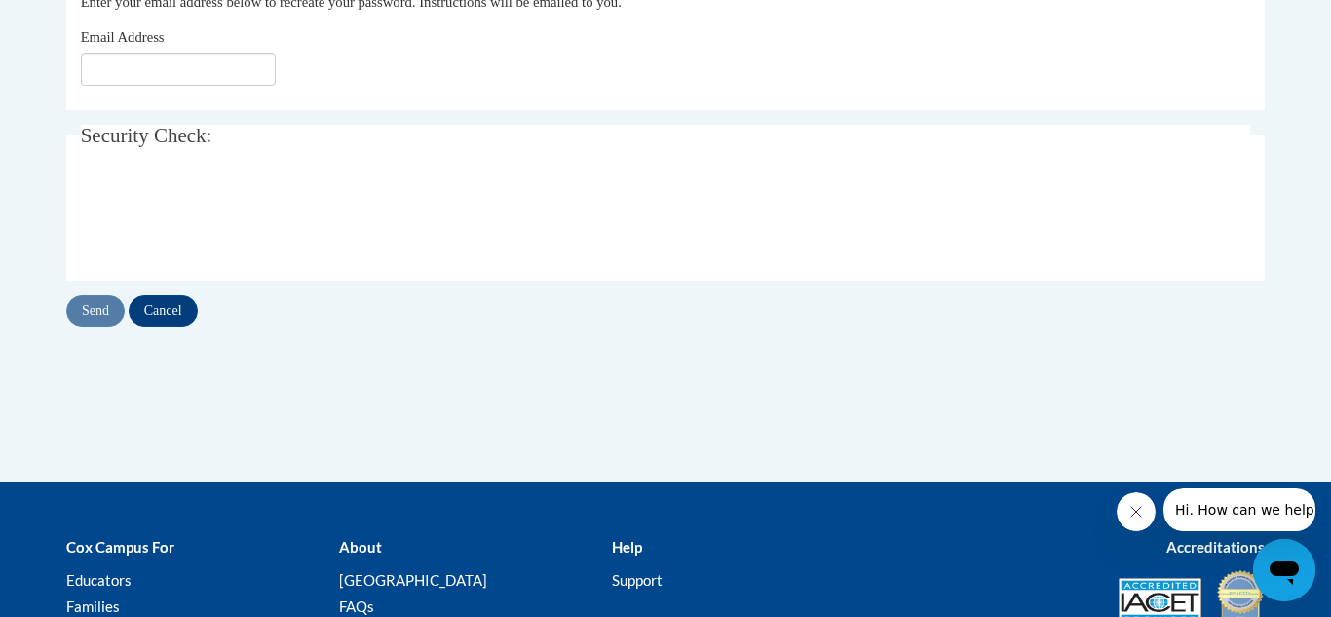
click at [1208, 515] on span "Hi. How can we help?" at bounding box center [1248, 510] width 146 height 16
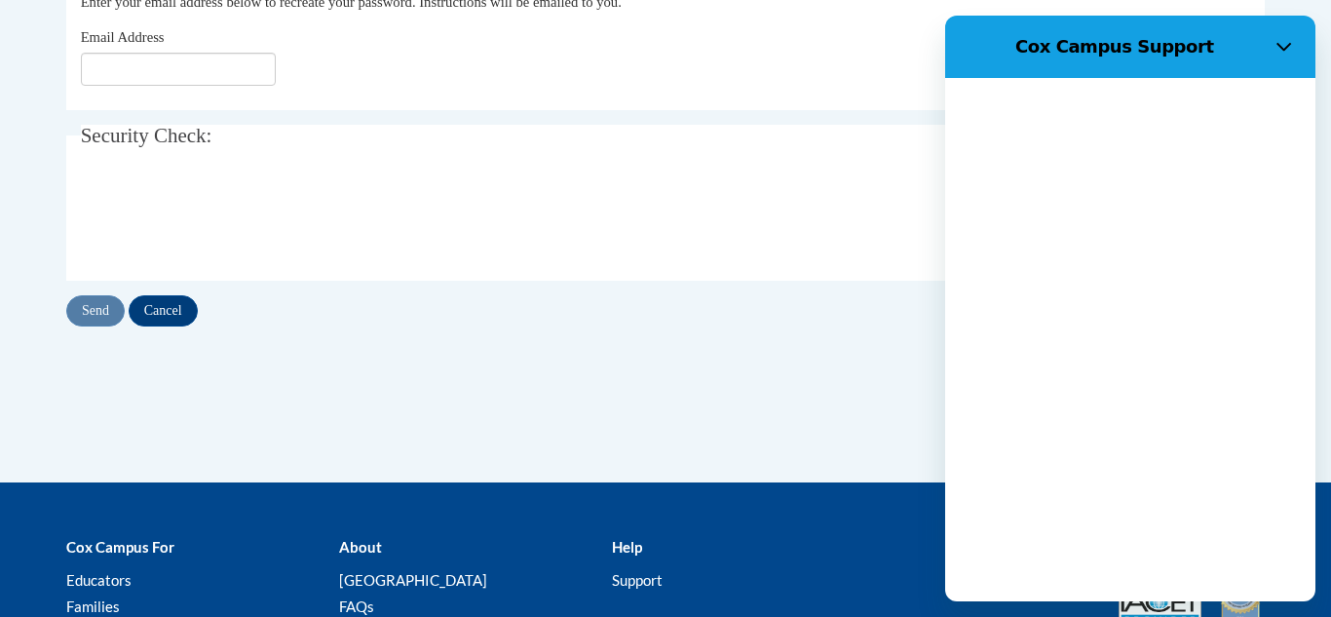
scroll to position [0, 0]
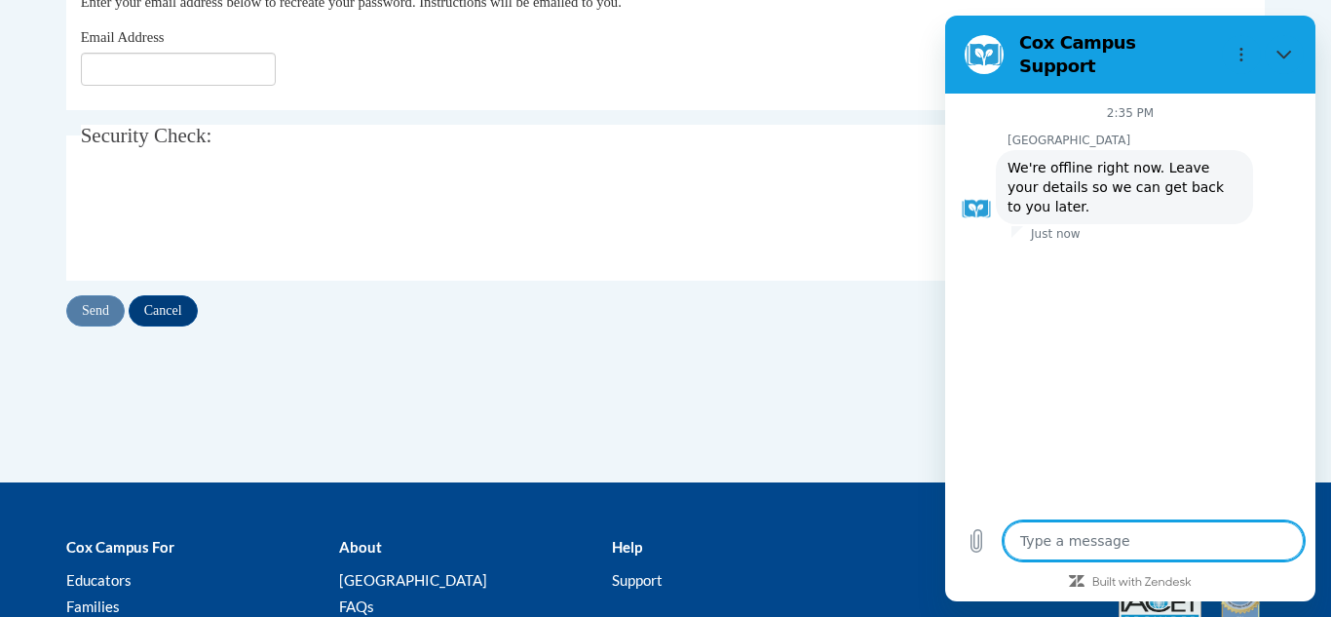
type textarea "x"
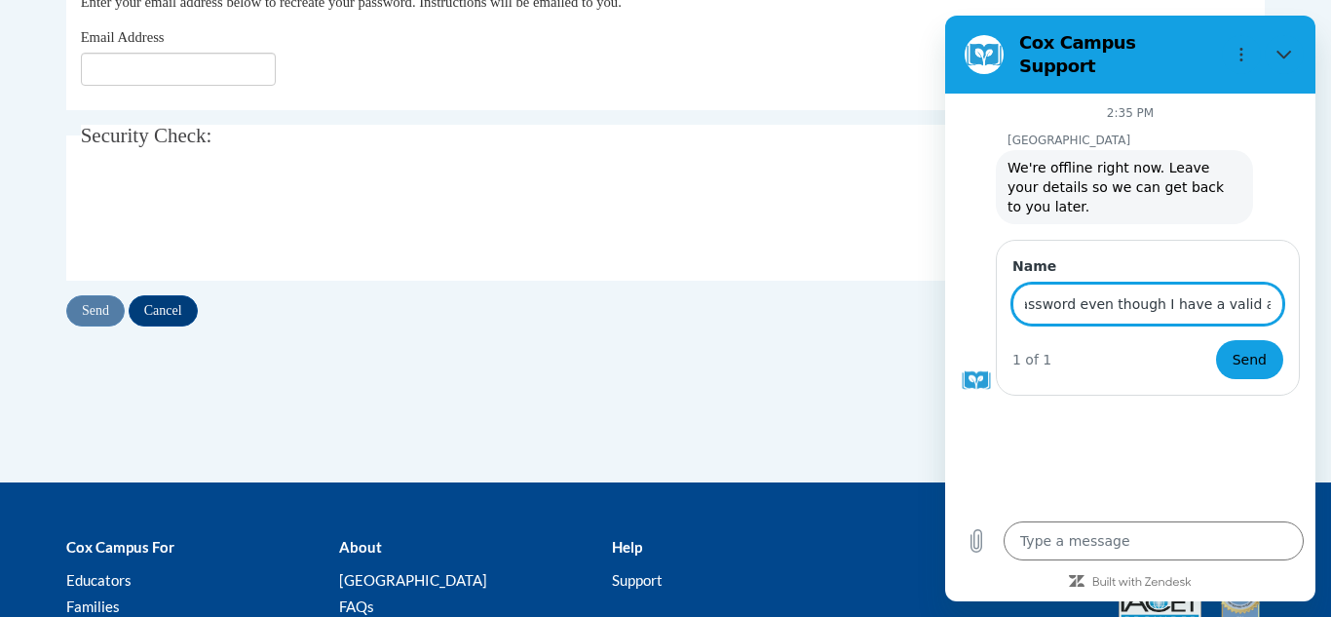
scroll to position [0, 314]
click at [1207, 283] on input "I am not recieving an email to recheck my password even though I have a valid a…" at bounding box center [1147, 303] width 271 height 41
type input "I am not recieving an email to recheck my password even though I have a valid e…"
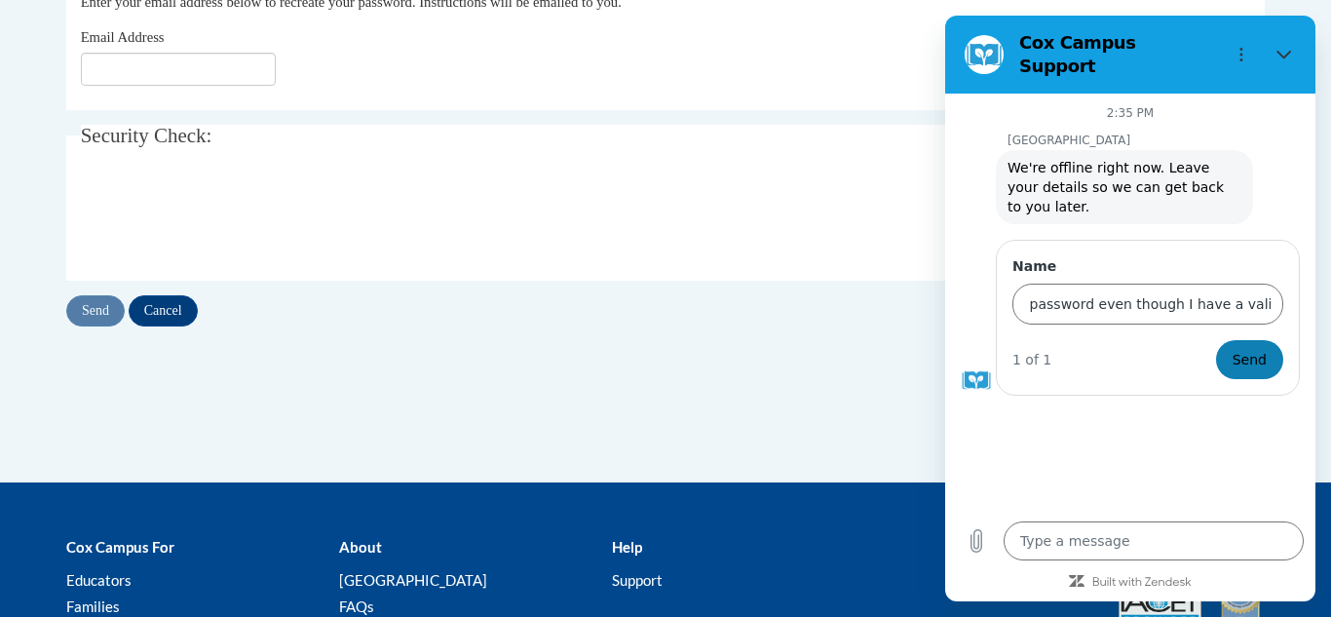
click at [1259, 348] on span "Send" at bounding box center [1249, 359] width 34 height 23
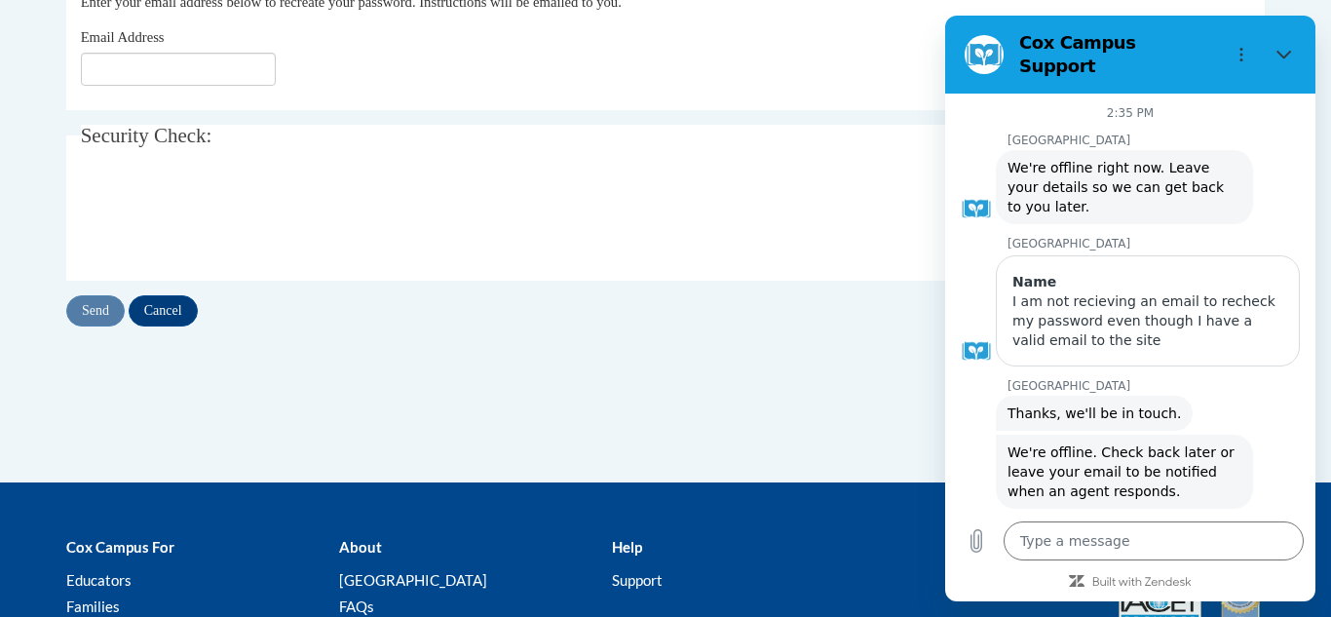
type textarea "x"
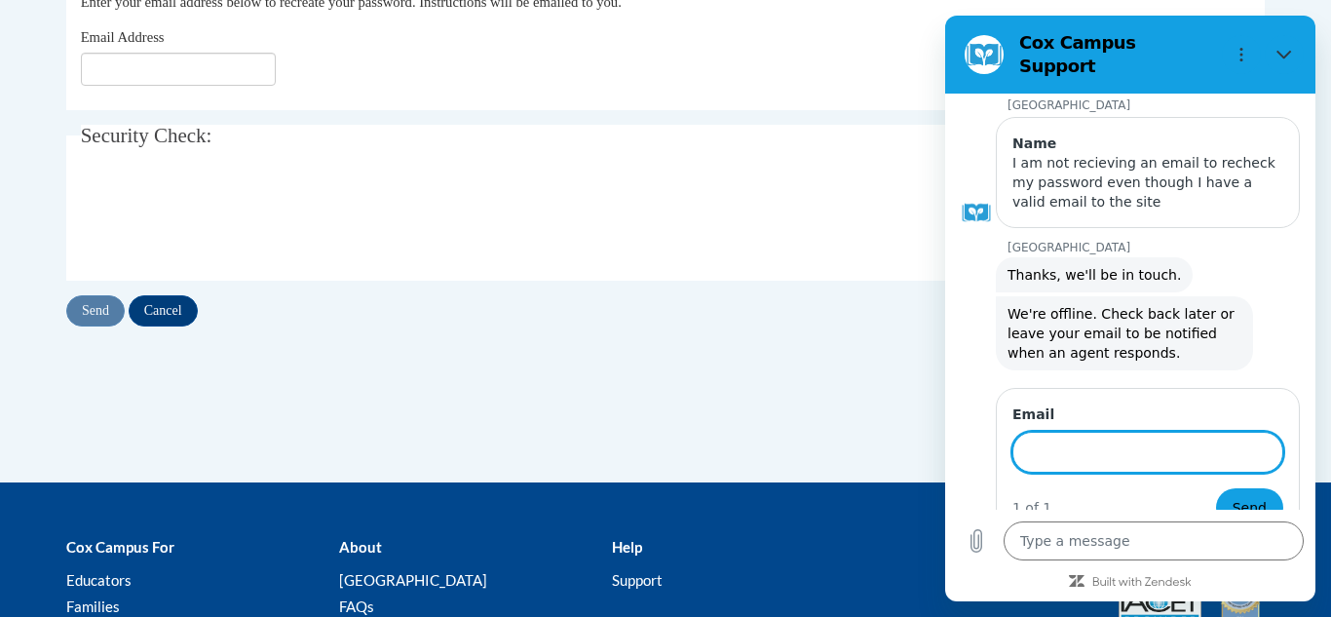
scroll to position [134, 0]
type input "marycaraway222@gmail.com"
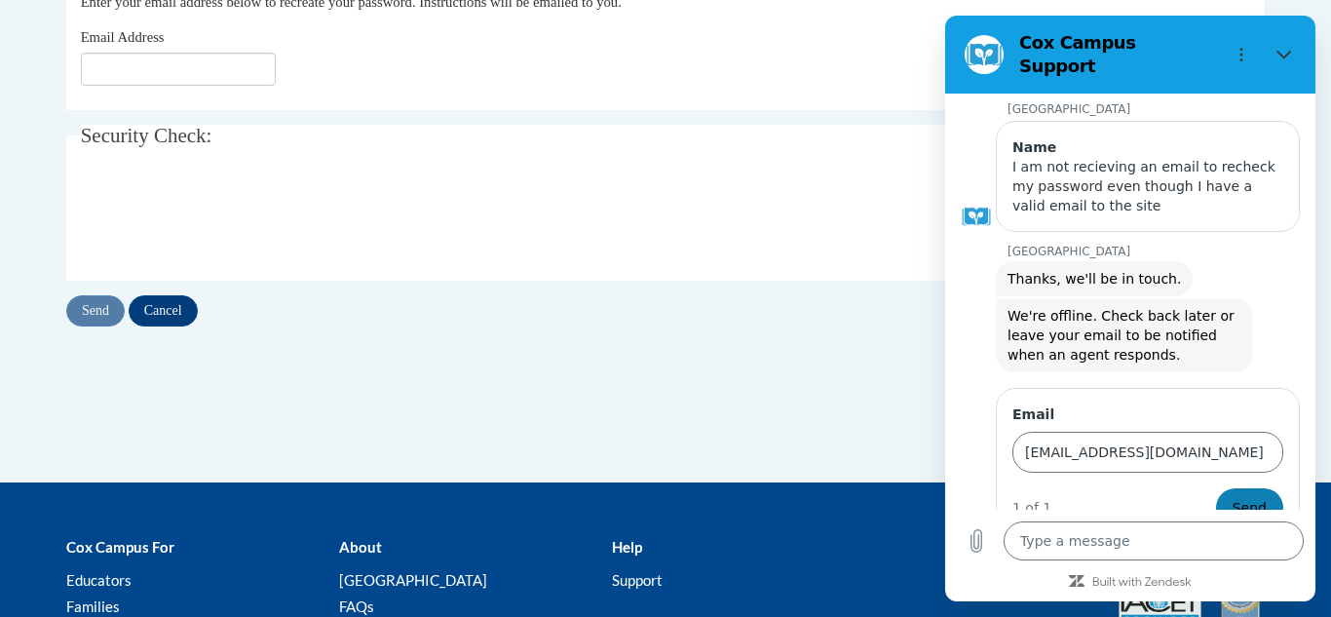
click at [1242, 496] on span "Send" at bounding box center [1249, 507] width 34 height 23
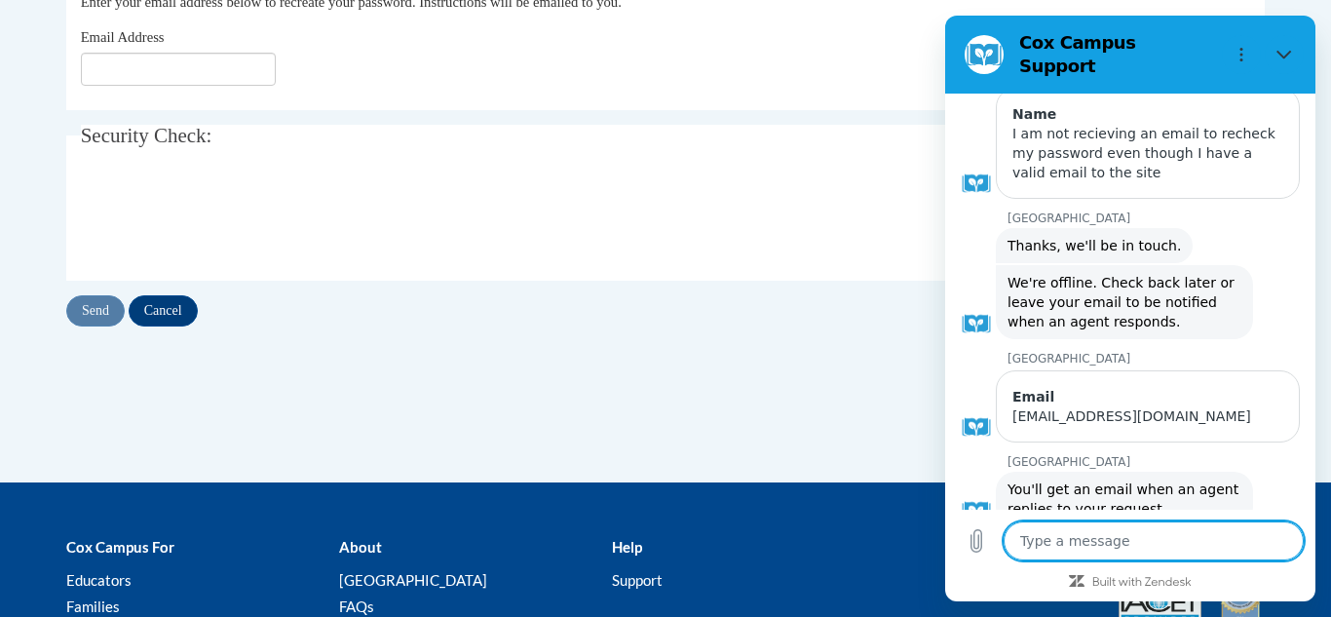
scroll to position [171, 0]
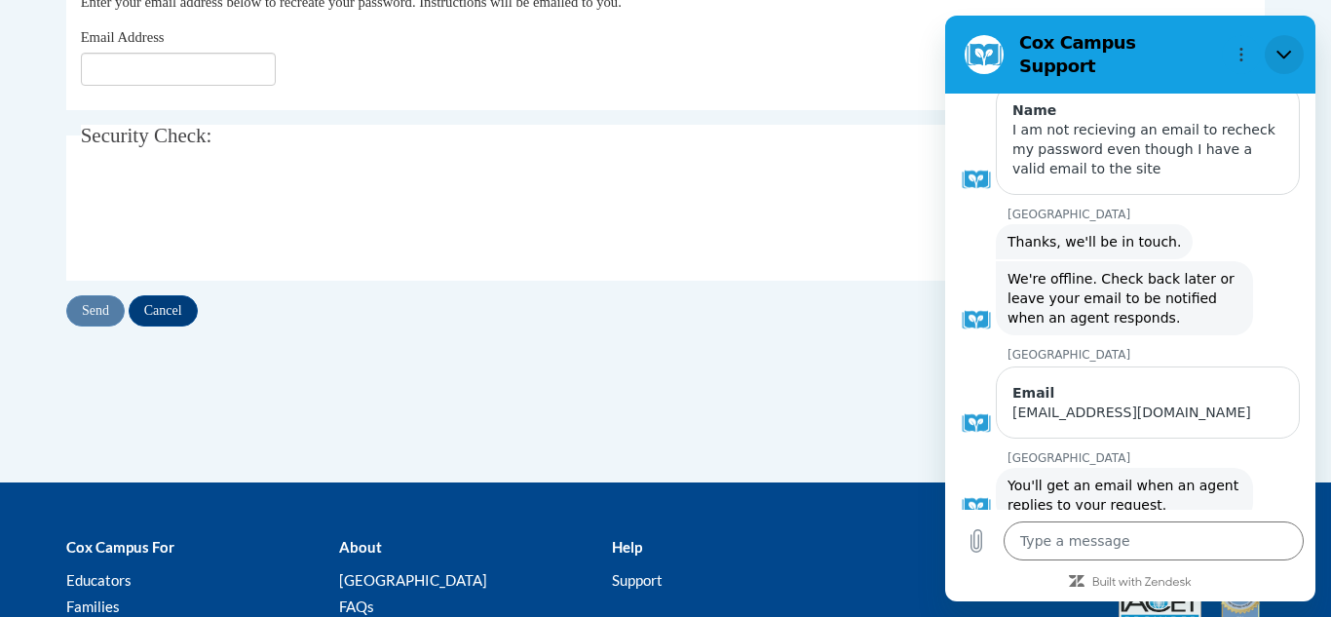
click at [1287, 37] on button "Close" at bounding box center [1283, 54] width 39 height 39
type textarea "x"
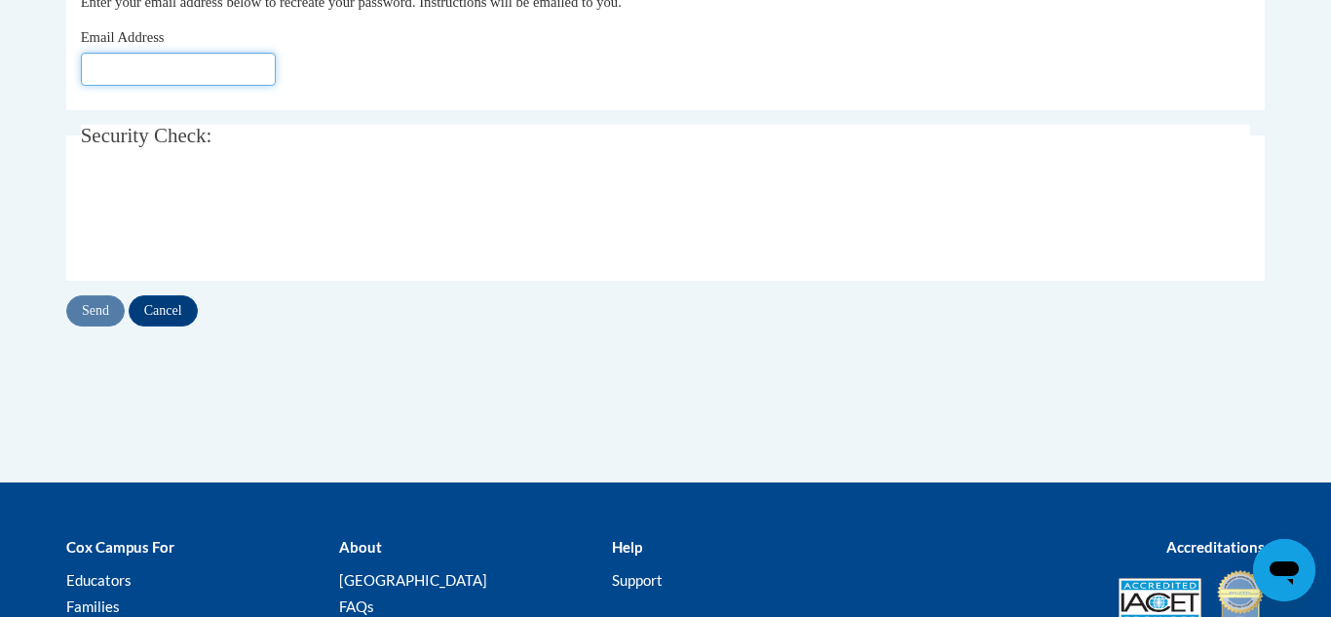
click at [243, 66] on input "Email Address" at bounding box center [178, 69] width 195 height 33
type input "marycaraway222@gmail.com"
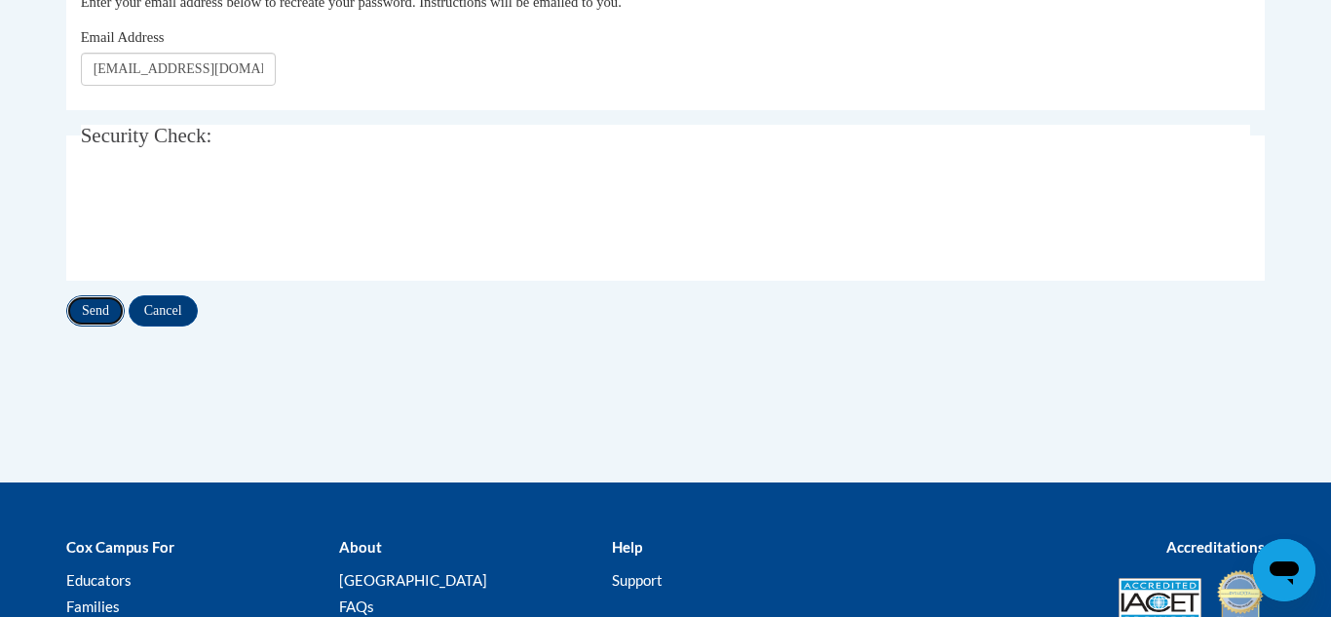
click at [100, 317] on input "Send" at bounding box center [95, 310] width 58 height 31
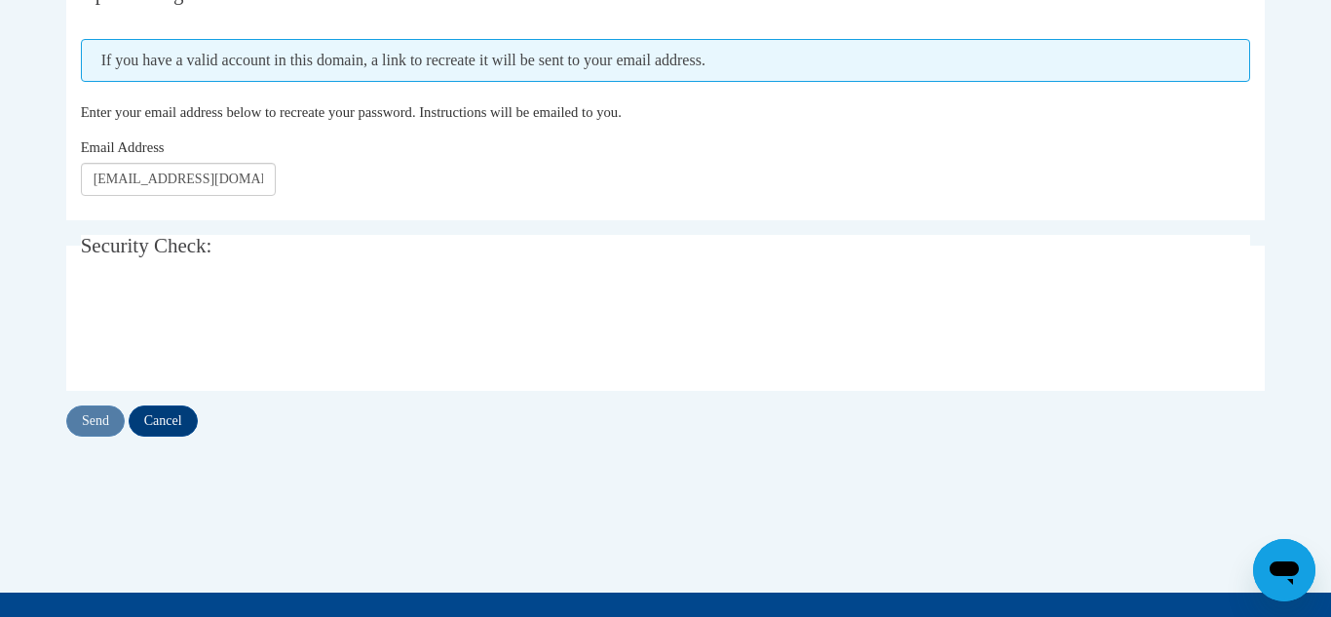
scroll to position [704, 0]
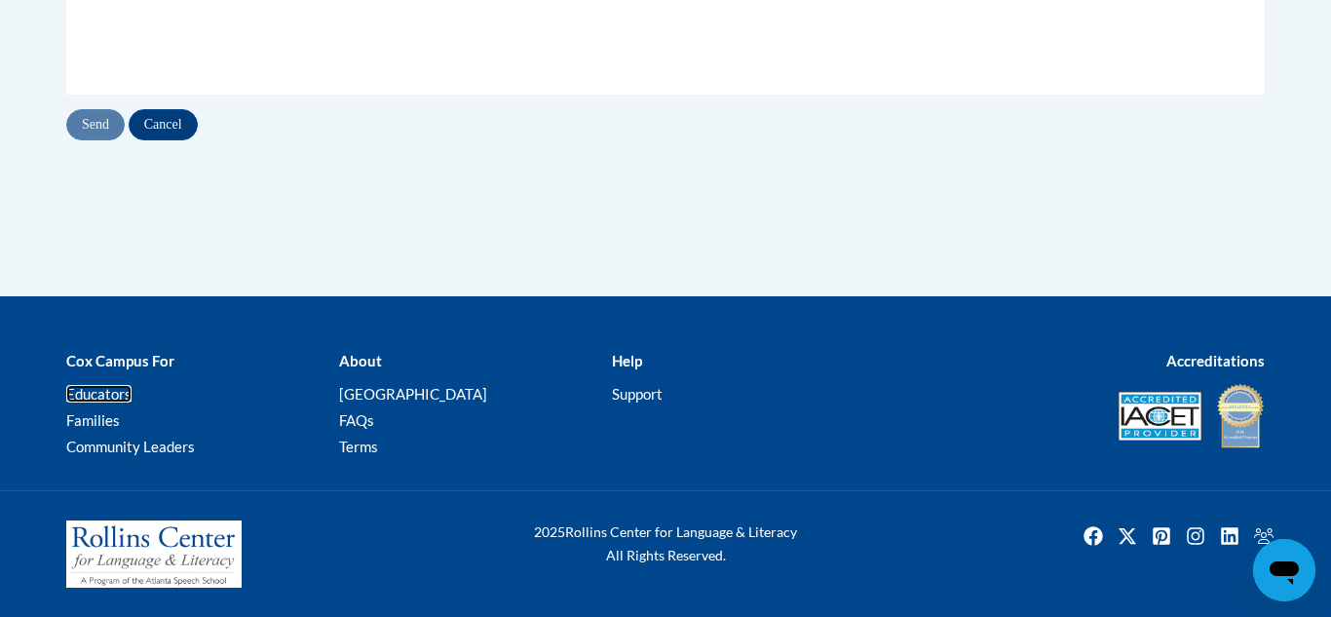
click at [115, 399] on link "Educators" at bounding box center [98, 394] width 65 height 18
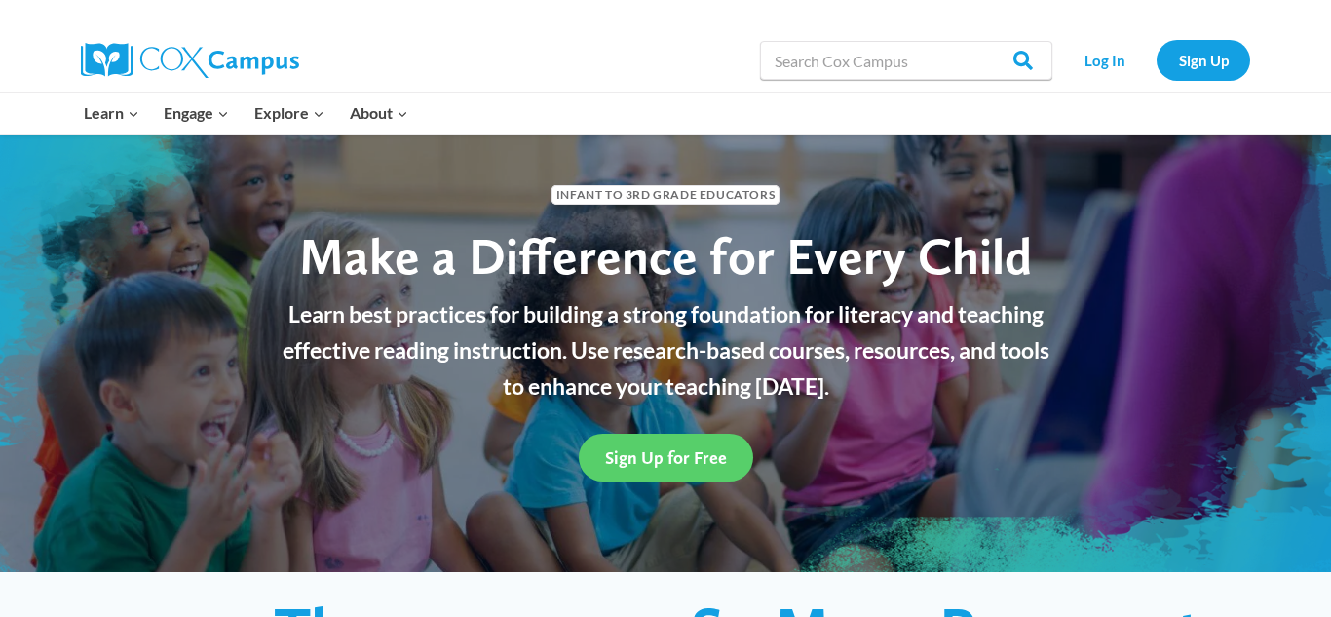
scroll to position [53, 0]
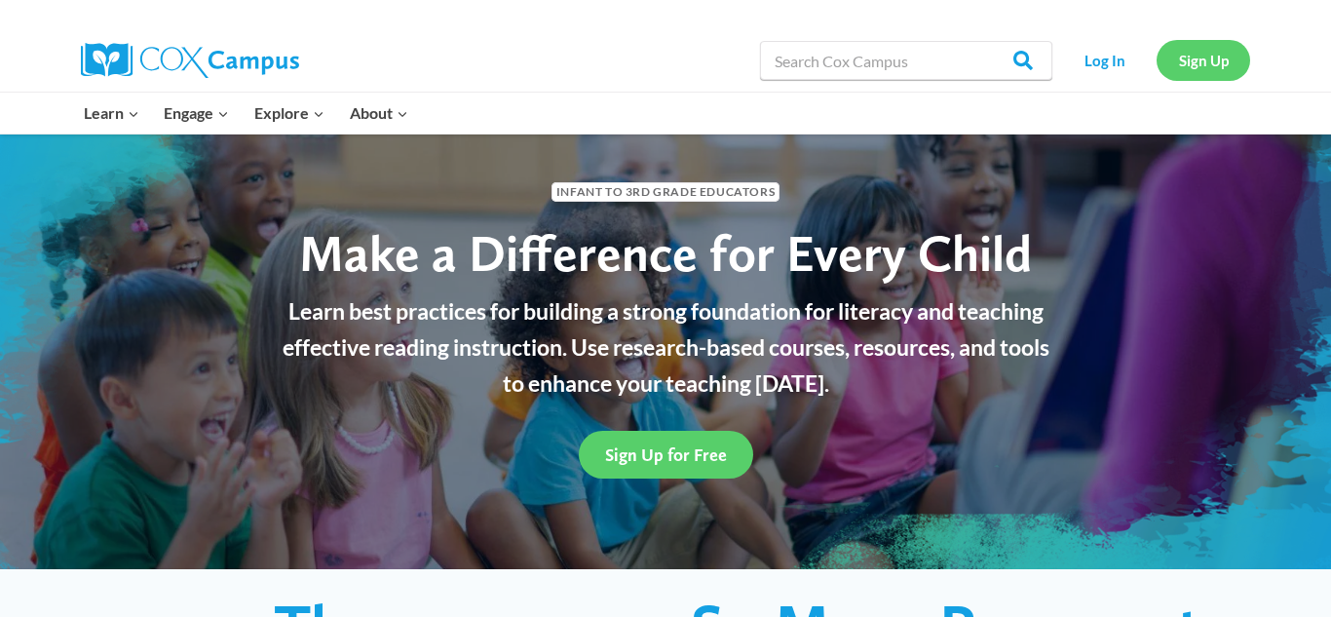
click at [1224, 63] on link "Sign Up" at bounding box center [1203, 60] width 94 height 40
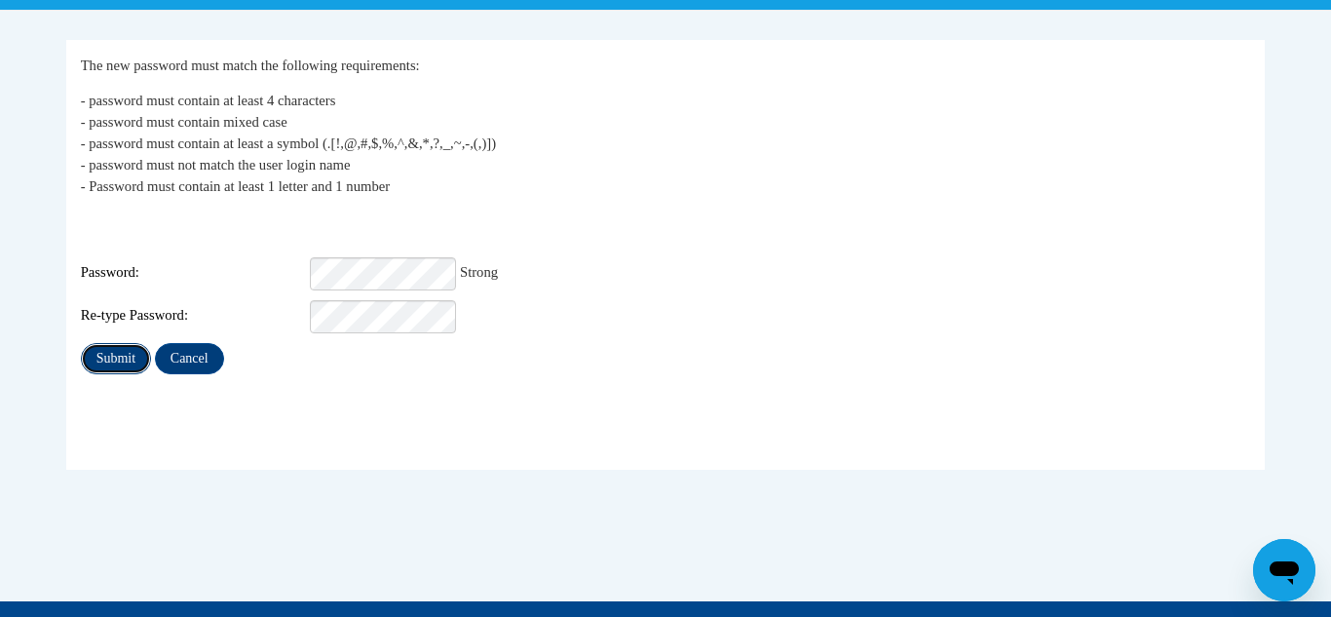
click at [104, 344] on input "Submit" at bounding box center [116, 358] width 70 height 31
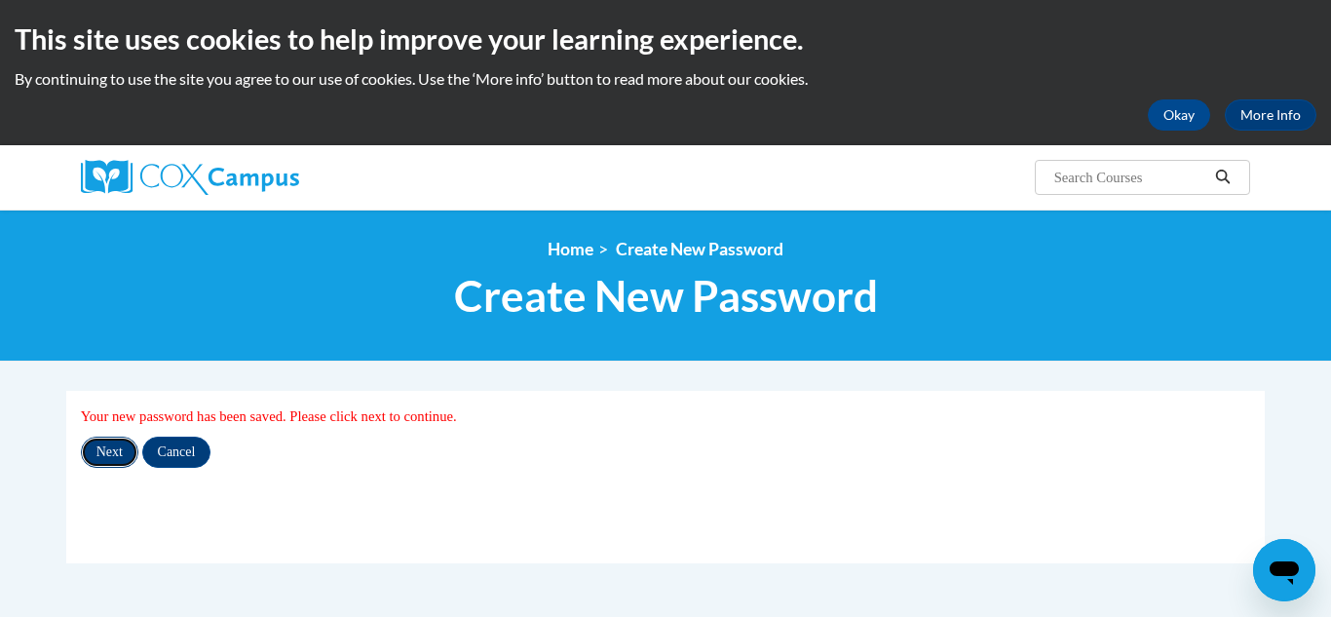
click at [118, 450] on input "Next" at bounding box center [109, 451] width 57 height 31
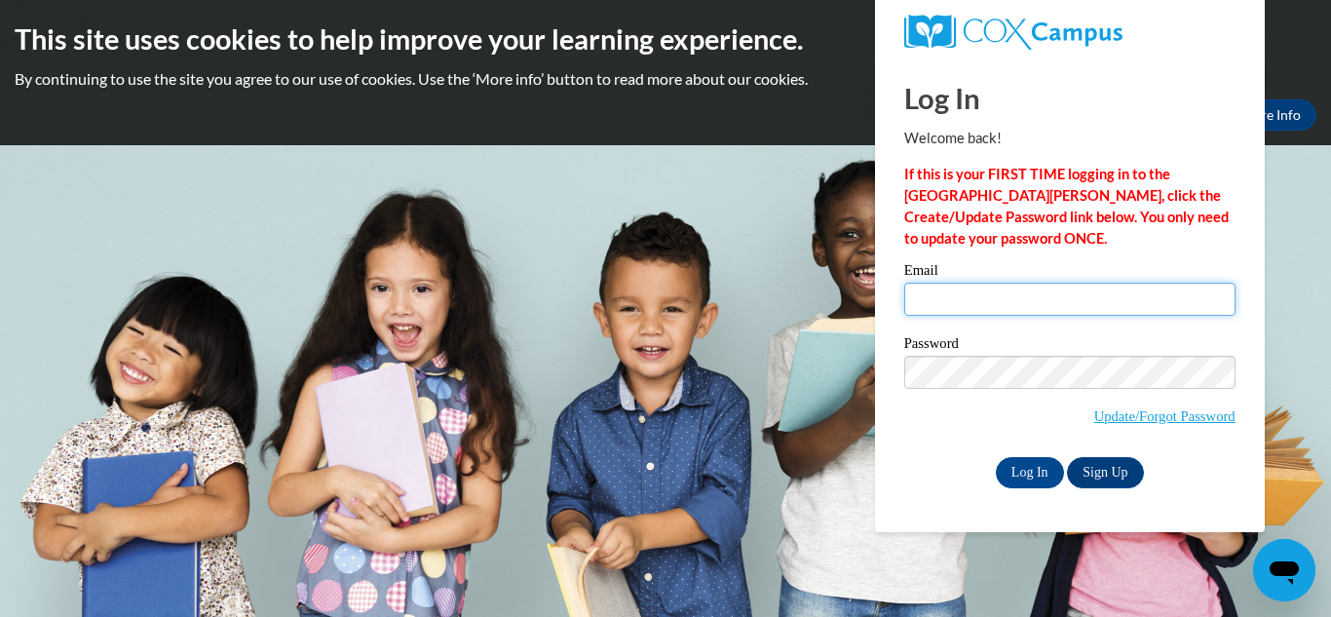
type input "marycaraway222@gmail.com"
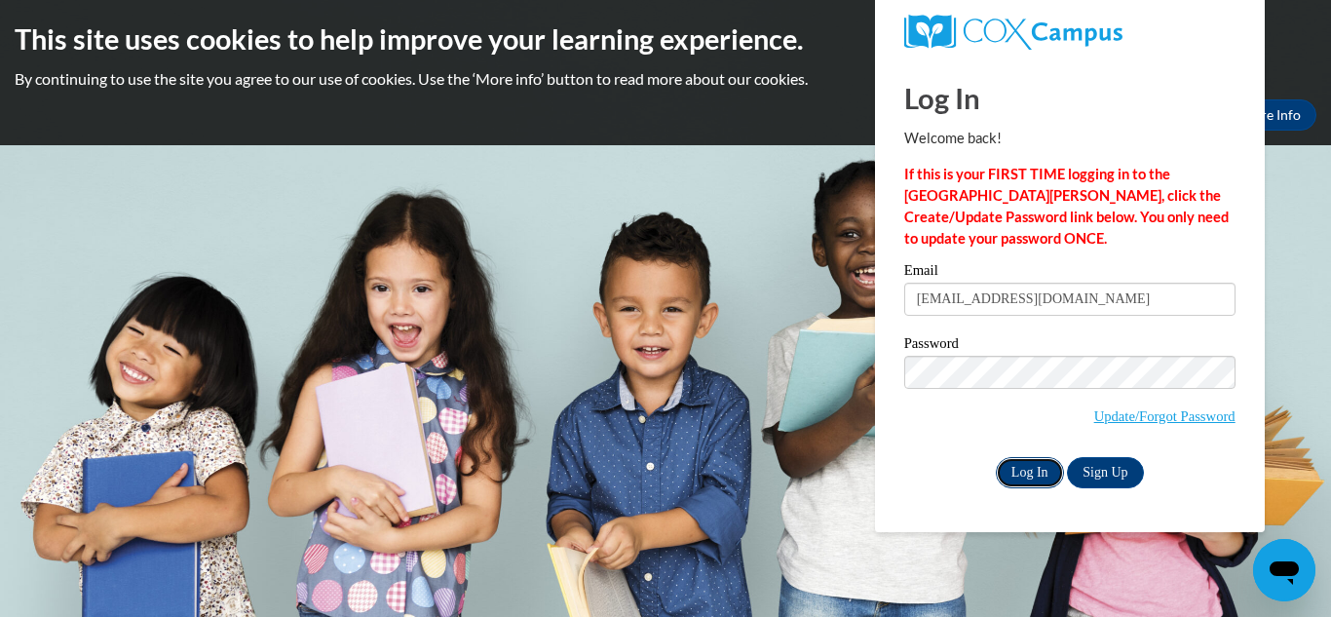
click at [1023, 469] on input "Log In" at bounding box center [1030, 472] width 68 height 31
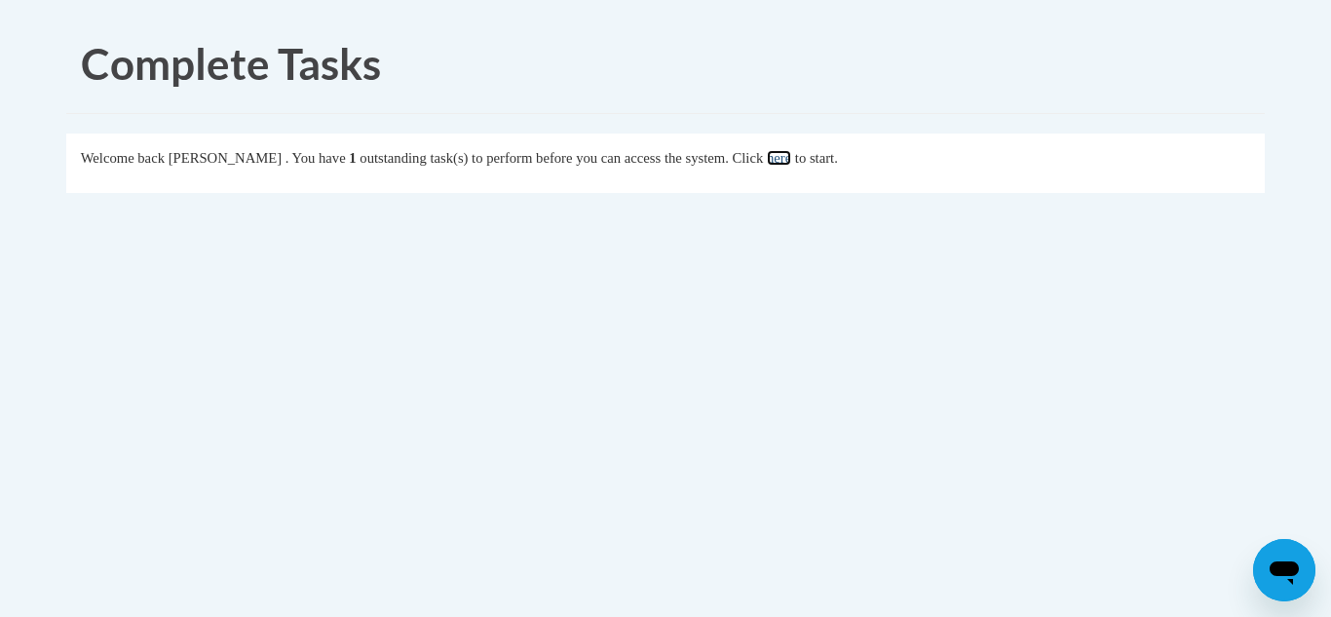
click at [791, 163] on link "here" at bounding box center [779, 158] width 24 height 16
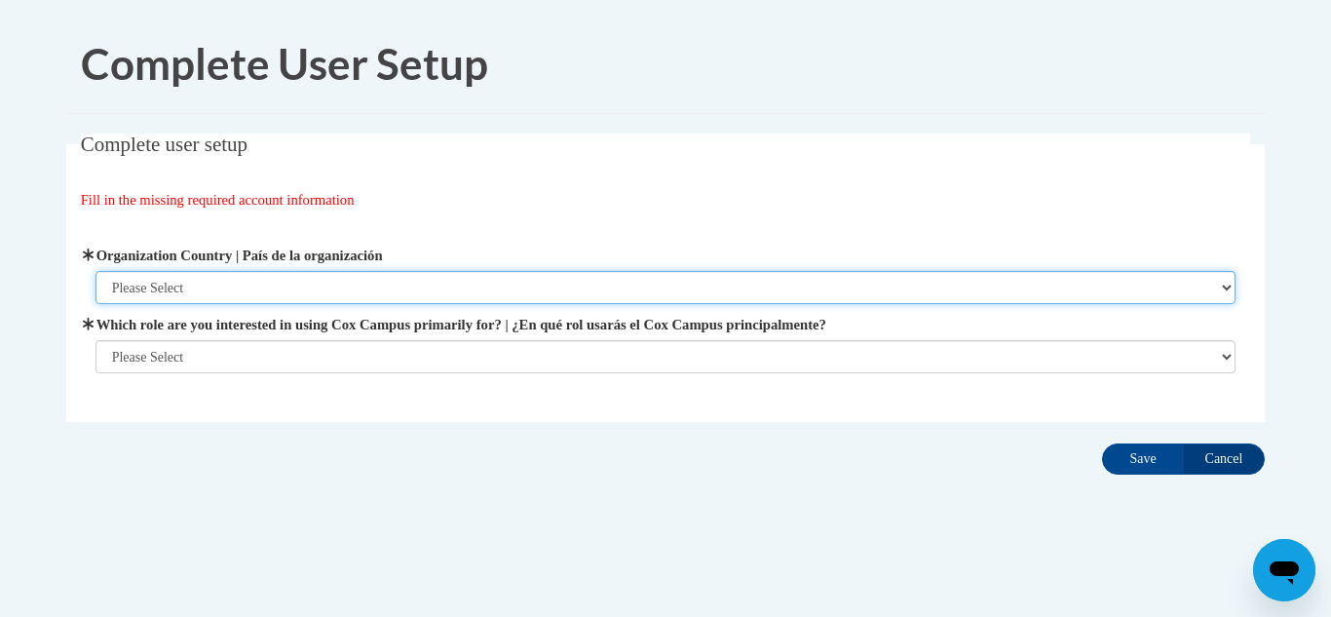
click at [204, 283] on select "Please Select [GEOGRAPHIC_DATA] | [GEOGRAPHIC_DATA] Outside of [GEOGRAPHIC_DATA…" at bounding box center [665, 287] width 1141 height 33
select select "ad49bcad-a171-4b2e-b99c-48b446064914"
click at [95, 271] on select "Please Select [GEOGRAPHIC_DATA] | [GEOGRAPHIC_DATA] Outside of [GEOGRAPHIC_DATA…" at bounding box center [665, 287] width 1141 height 33
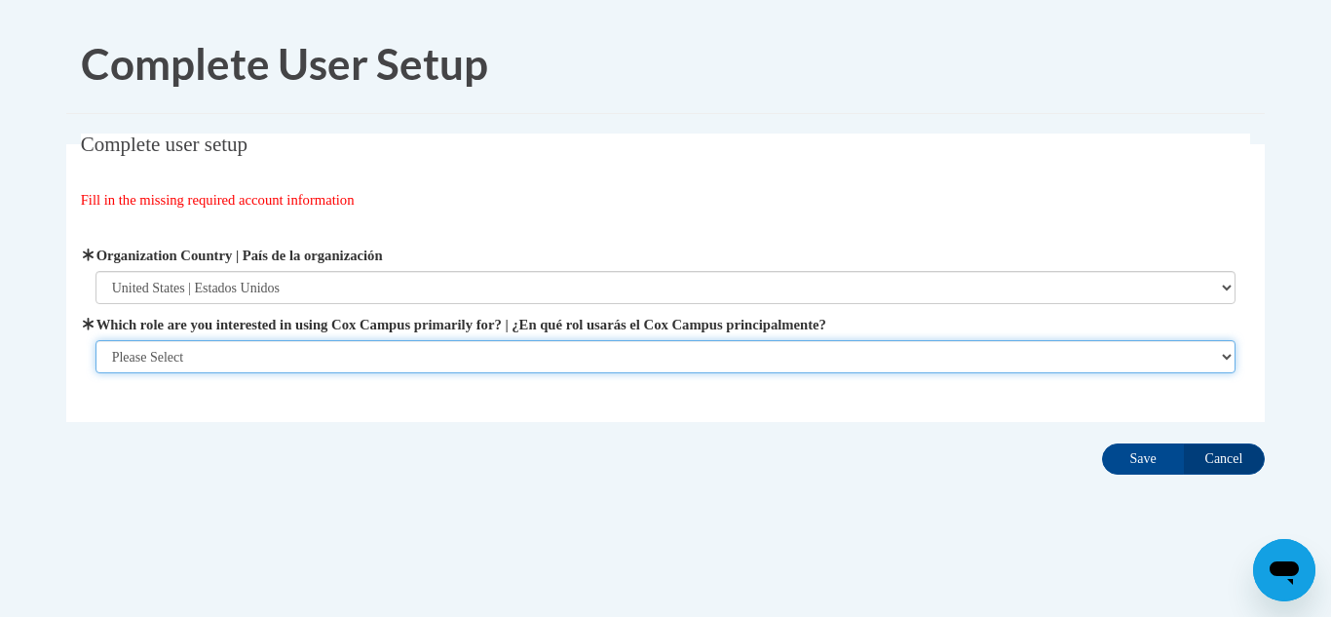
click at [194, 360] on select "Please Select College/University | Colegio/Universidad Community/Nonprofit Part…" at bounding box center [665, 356] width 1141 height 33
select select "fbf2d438-af2f-41f8-98f1-81c410e29de3"
click at [95, 373] on select "Please Select College/University | Colegio/Universidad Community/Nonprofit Part…" at bounding box center [665, 356] width 1141 height 33
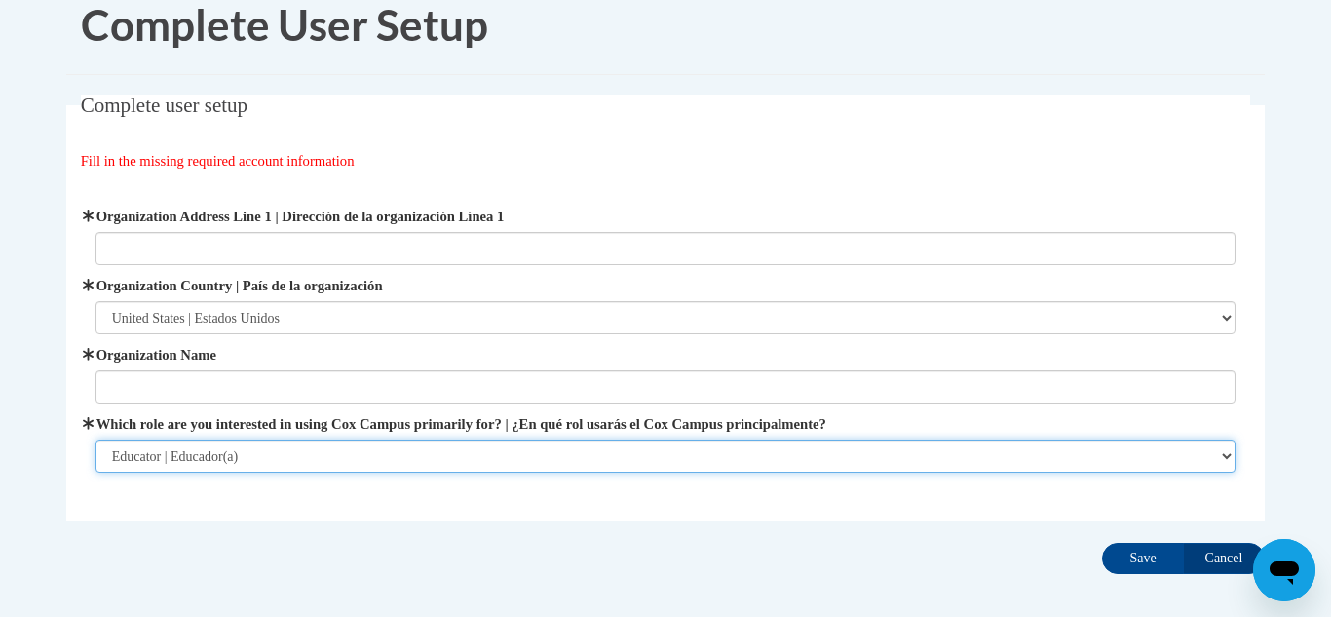
scroll to position [49, 0]
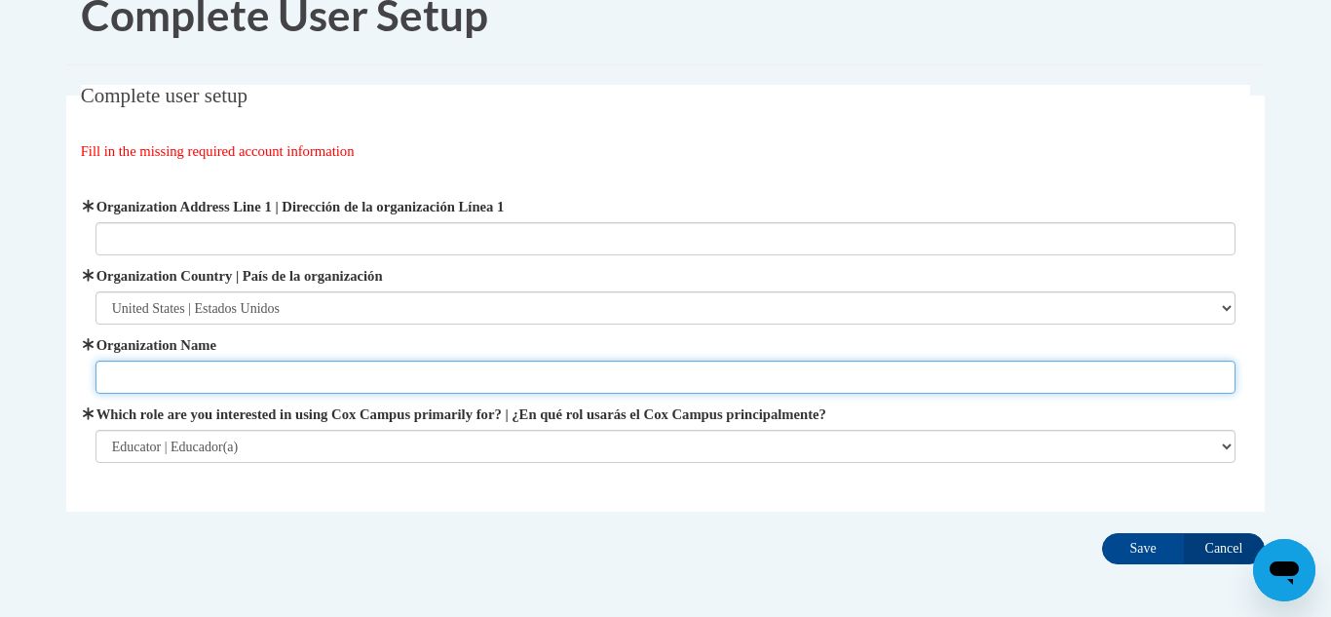
click at [329, 361] on input "Organization Name" at bounding box center [665, 376] width 1141 height 33
type input "Art4Life"
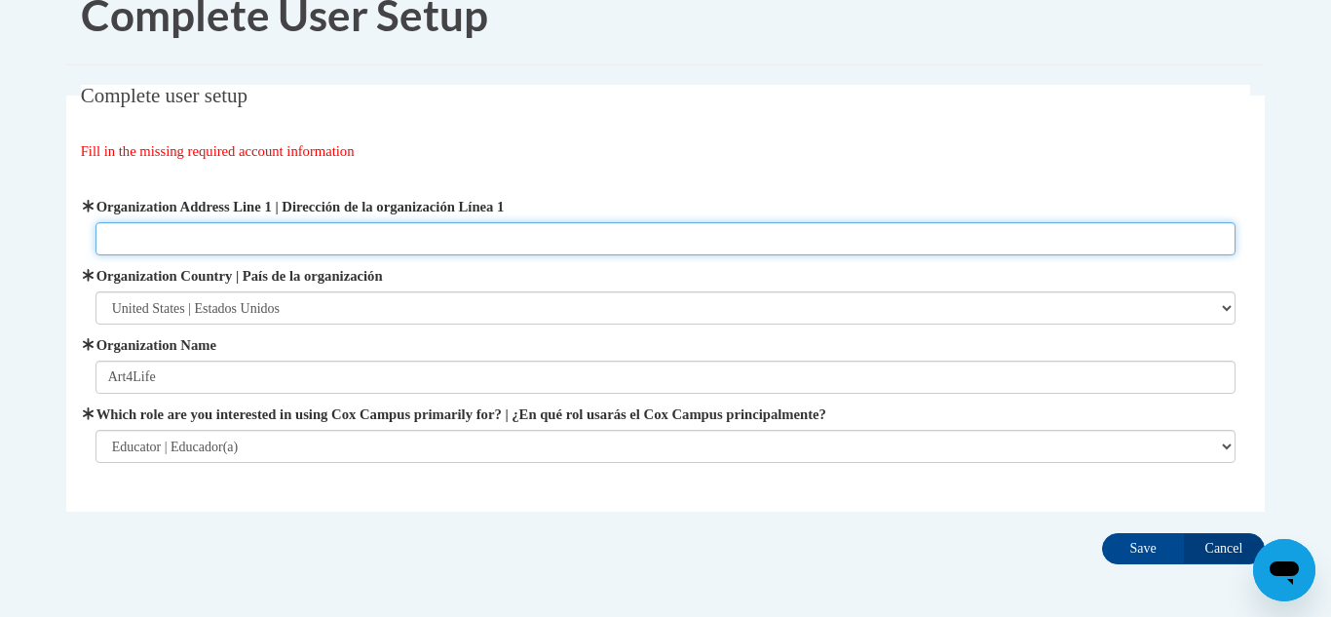
click at [167, 238] on input "Organization Address Line 1 | Dirección de la organización Línea 1" at bounding box center [665, 238] width 1141 height 33
click at [260, 241] on input "Organization Address Line 1 | Dirección de la organización Línea 1" at bounding box center [665, 238] width 1141 height 33
paste input "[STREET_ADDRESS]"
type input "[STREET_ADDRESS]"
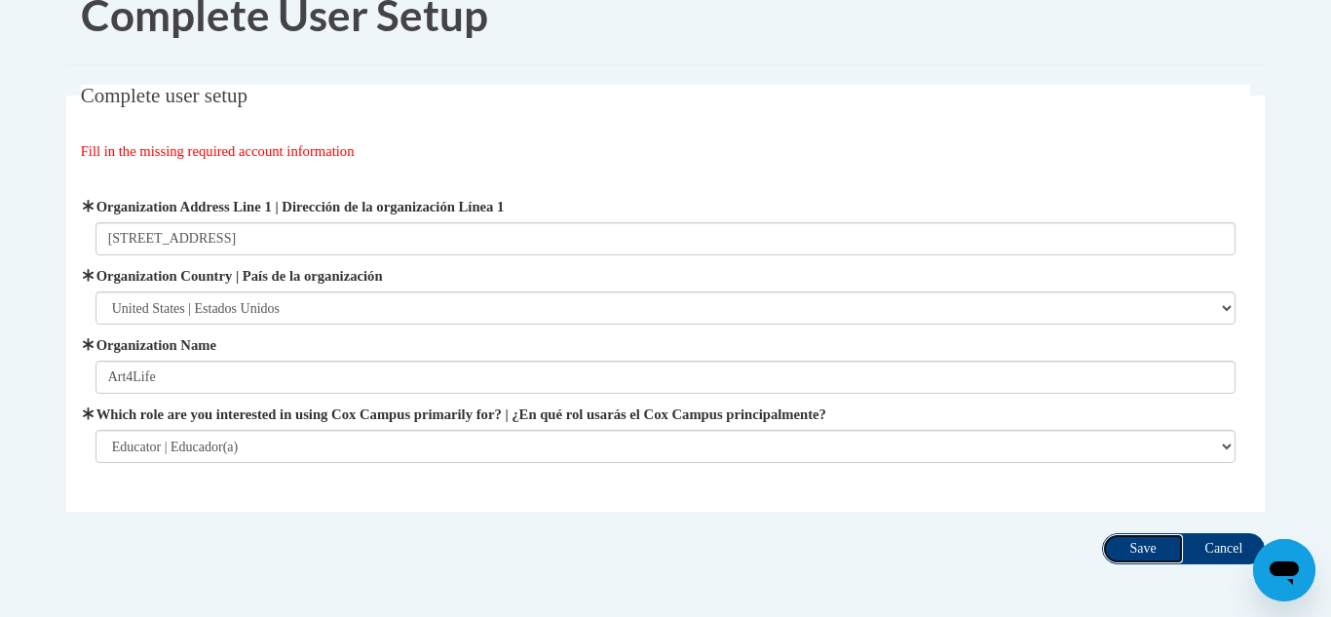
click at [1129, 558] on input "Save" at bounding box center [1143, 548] width 82 height 31
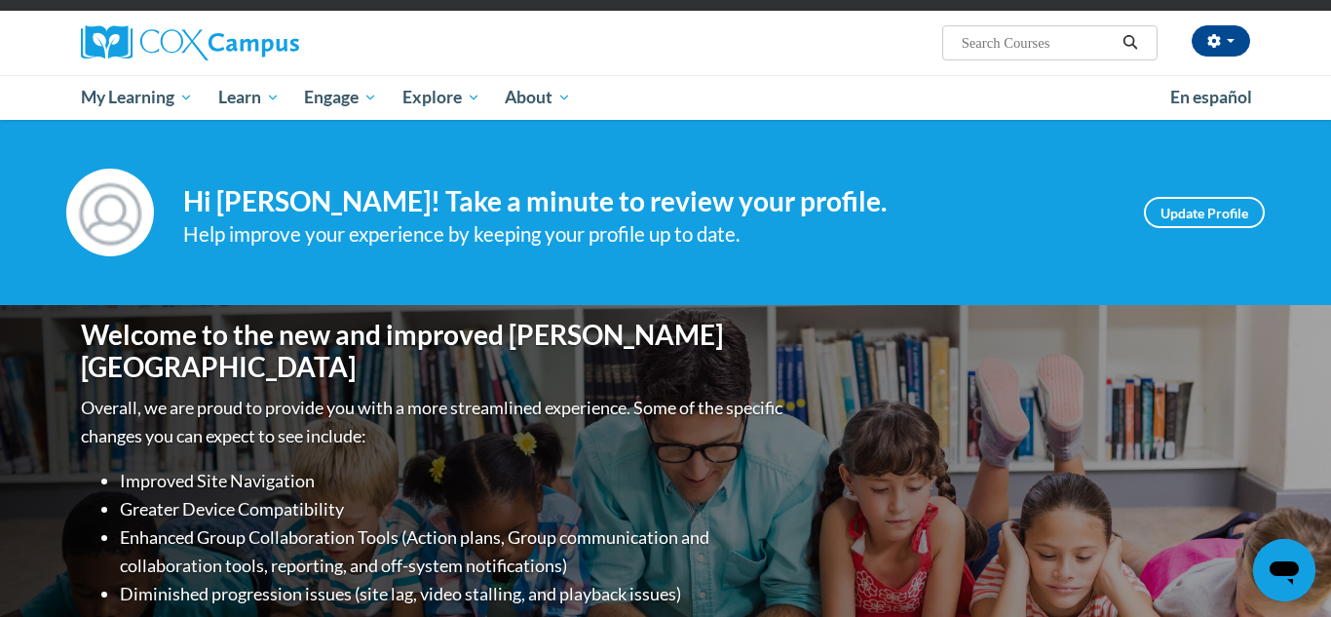
scroll to position [133, 0]
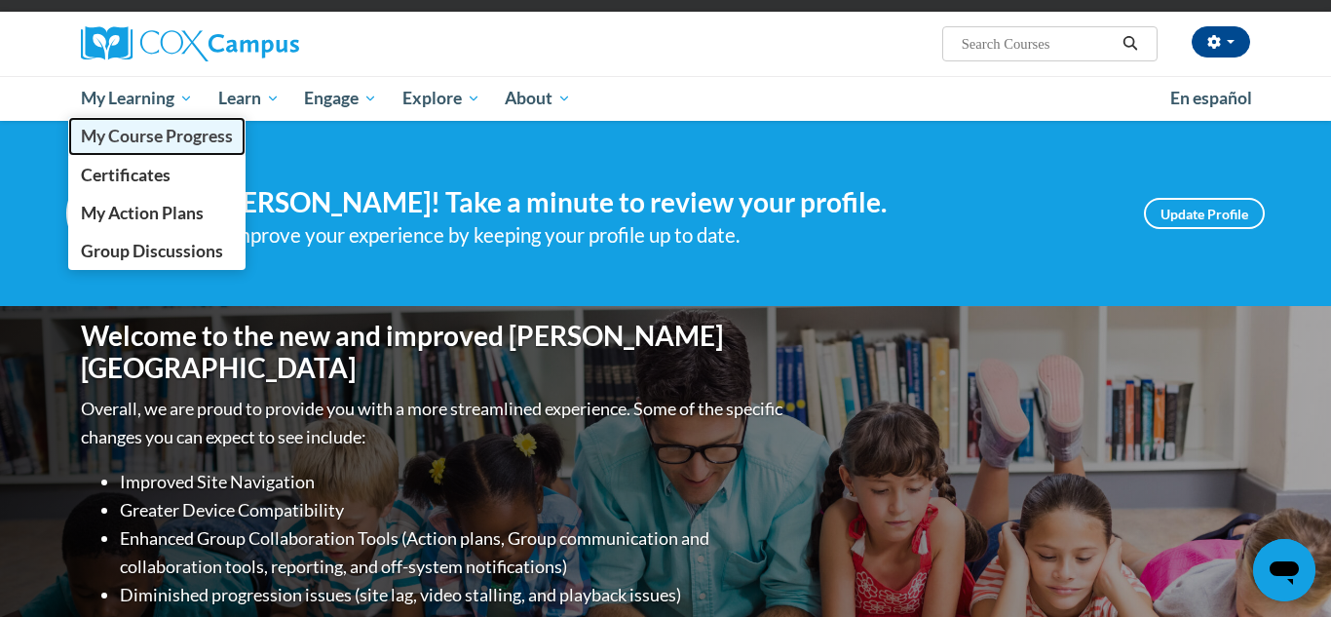
click at [167, 137] on span "My Course Progress" at bounding box center [157, 136] width 152 height 20
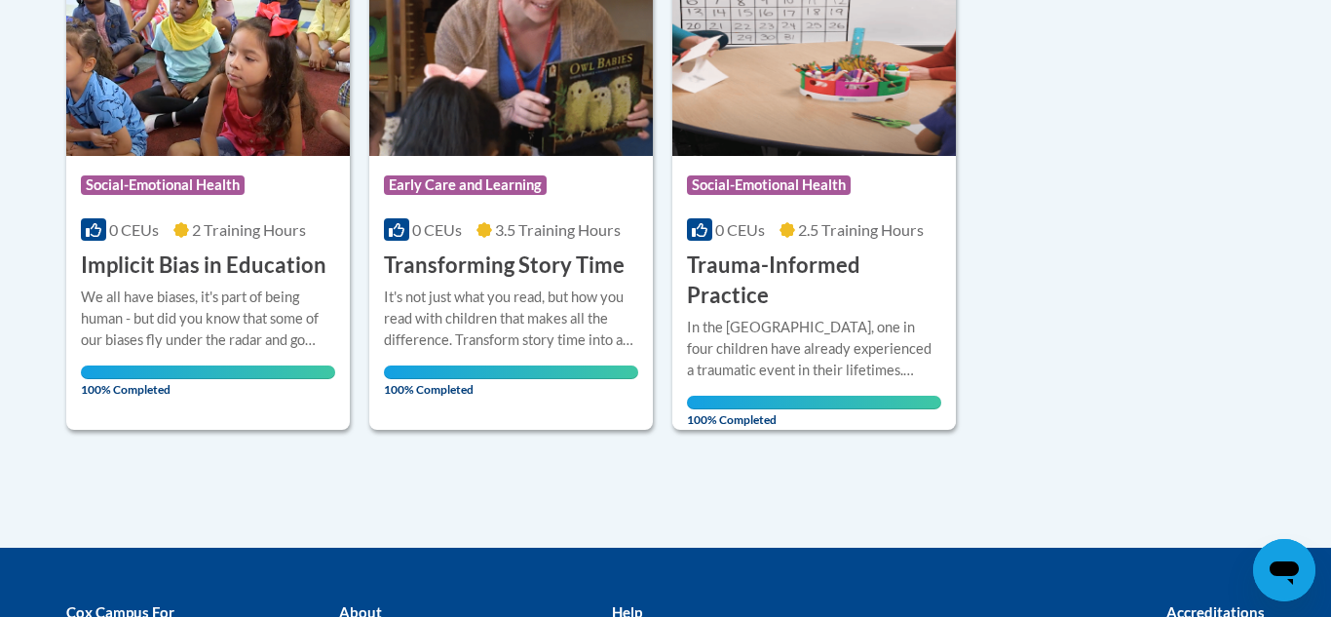
scroll to position [623, 0]
